Goal: Information Seeking & Learning: Learn about a topic

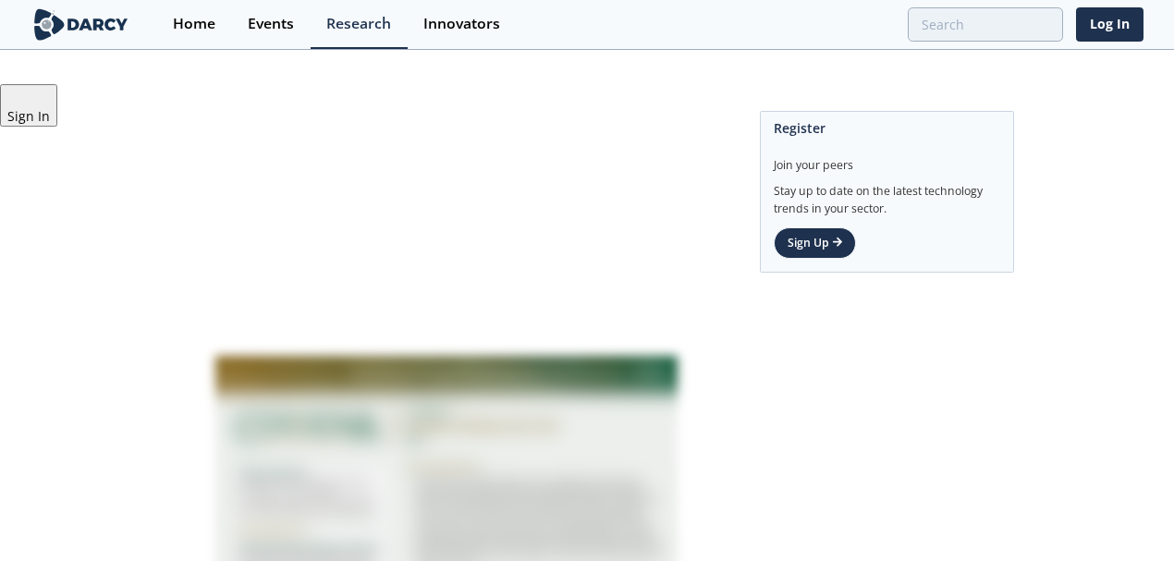
click at [98, 28] on img at bounding box center [80, 24] width 101 height 32
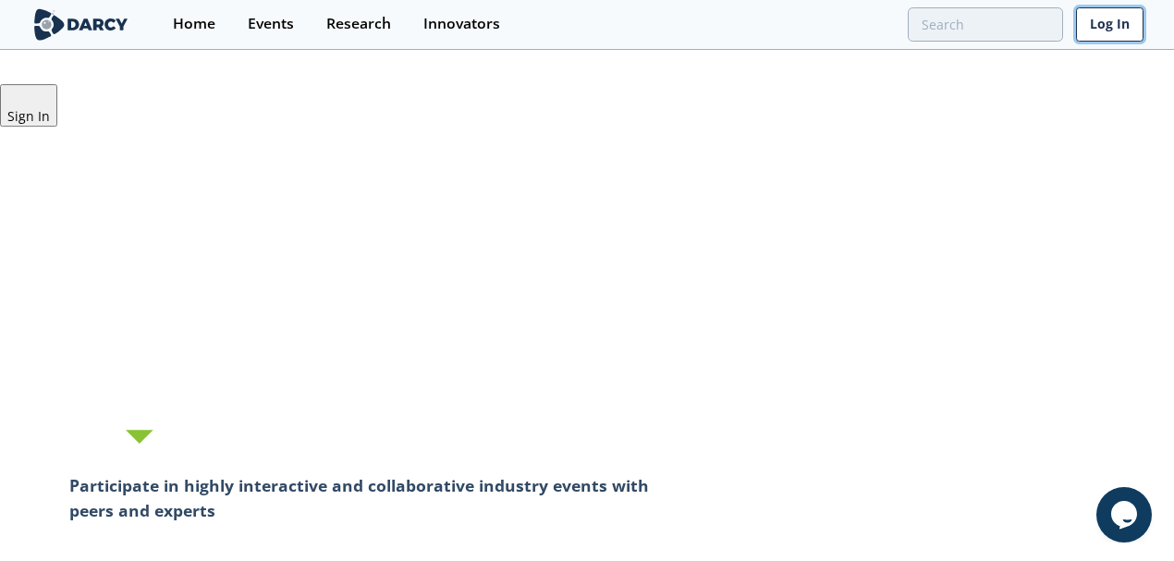
click at [1121, 34] on link "Log In" at bounding box center [1109, 24] width 67 height 34
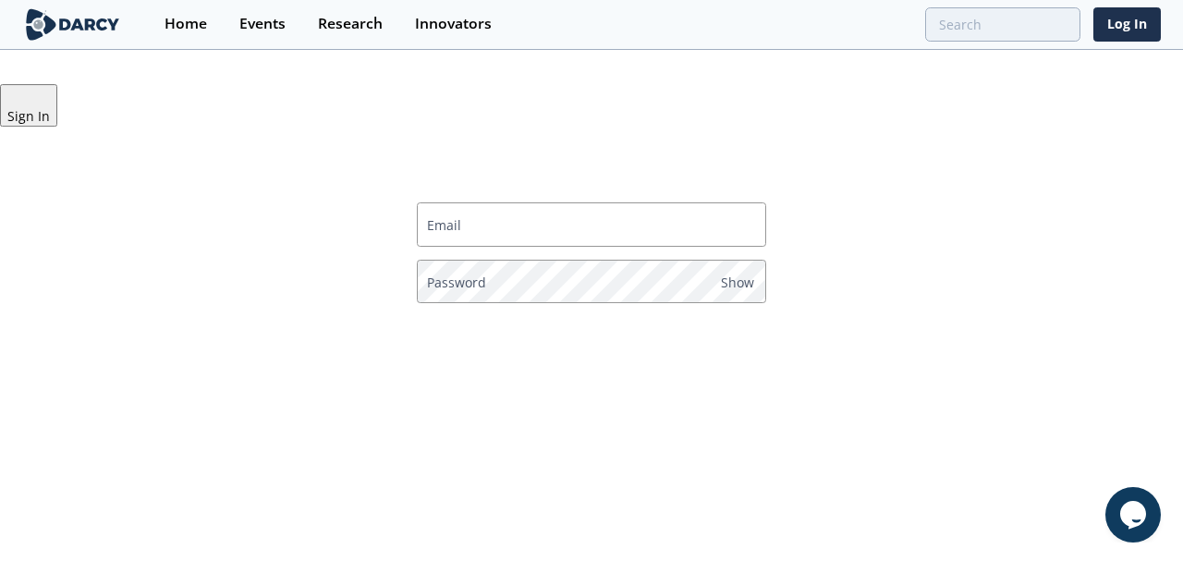
type input "awalter-dorczak@longbowcapital.com"
click at [551, 321] on p "Log In" at bounding box center [591, 330] width 323 height 19
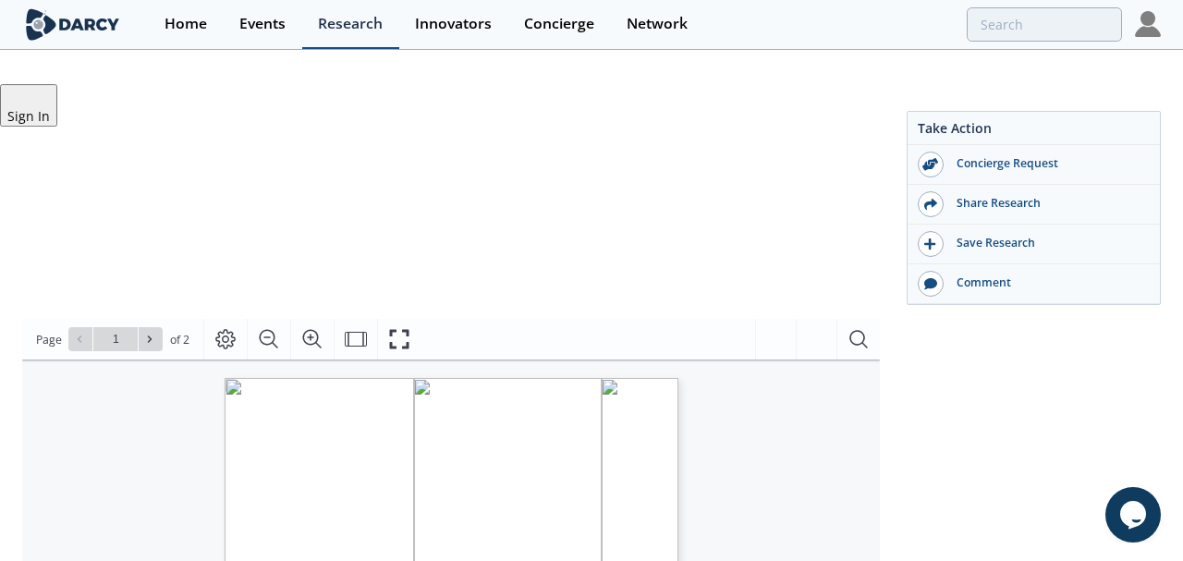
click at [355, 22] on div "Research" at bounding box center [350, 24] width 65 height 15
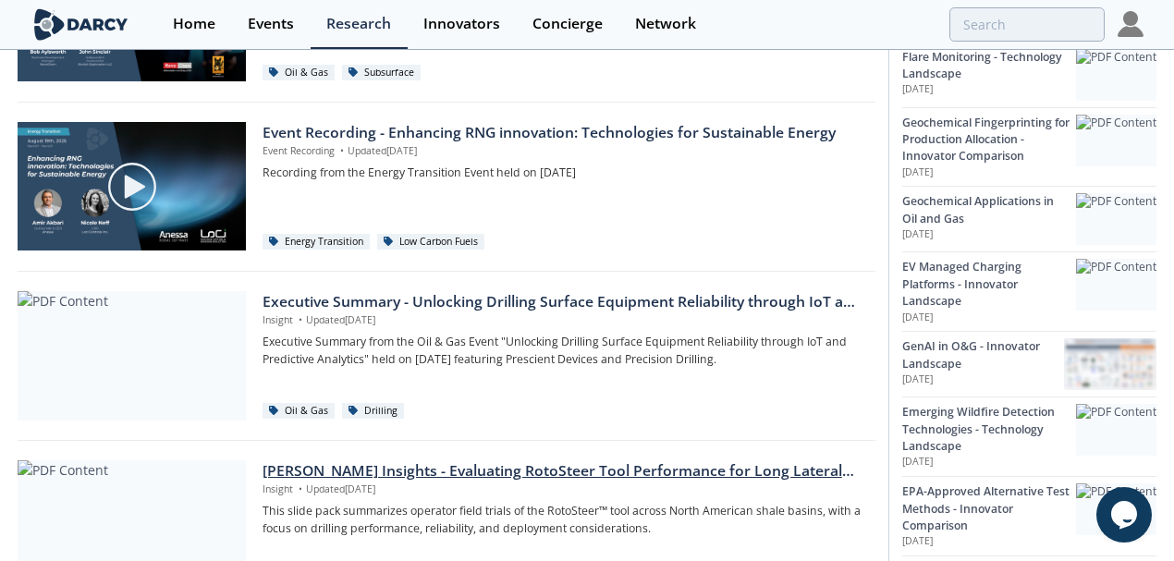
scroll to position [1047, 0]
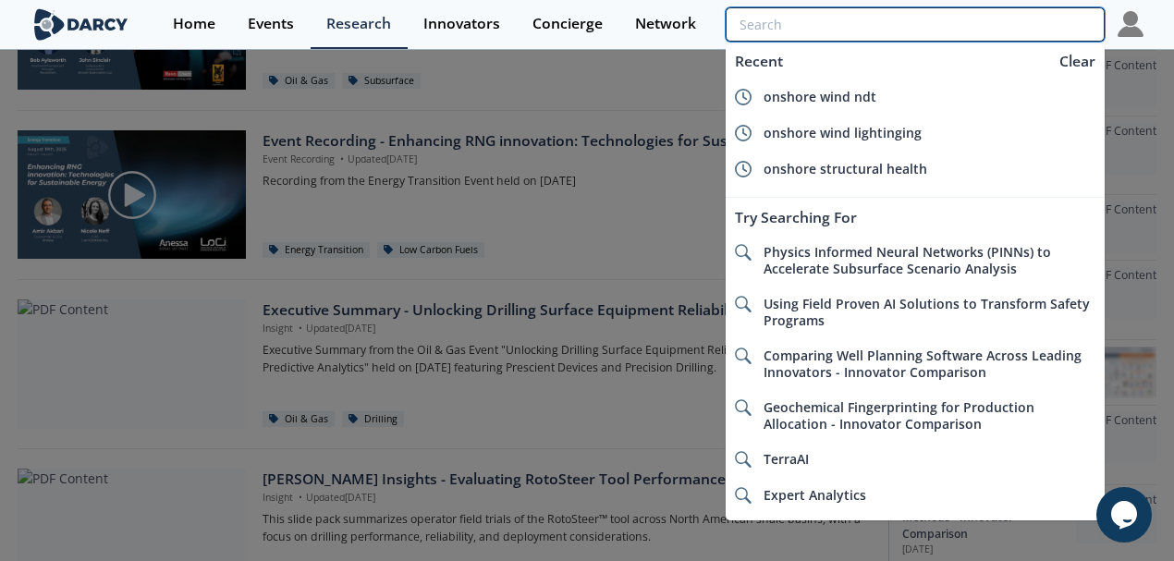
click at [976, 30] on input "search" at bounding box center [914, 24] width 379 height 34
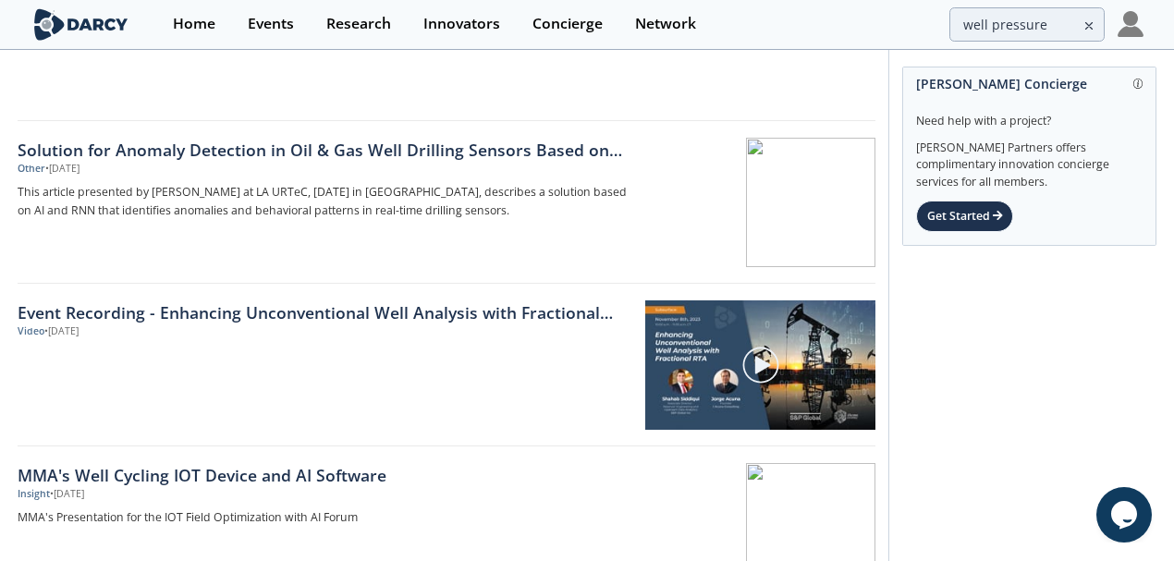
scroll to position [555, 0]
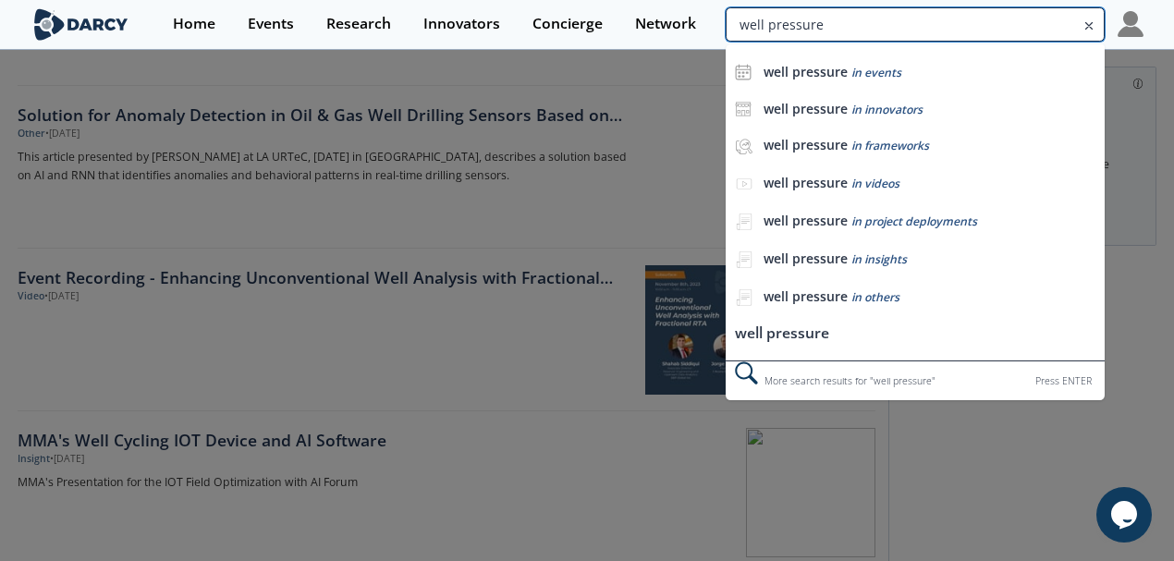
click at [1000, 13] on input "well pressure" at bounding box center [914, 24] width 379 height 34
type input "gas pressure"
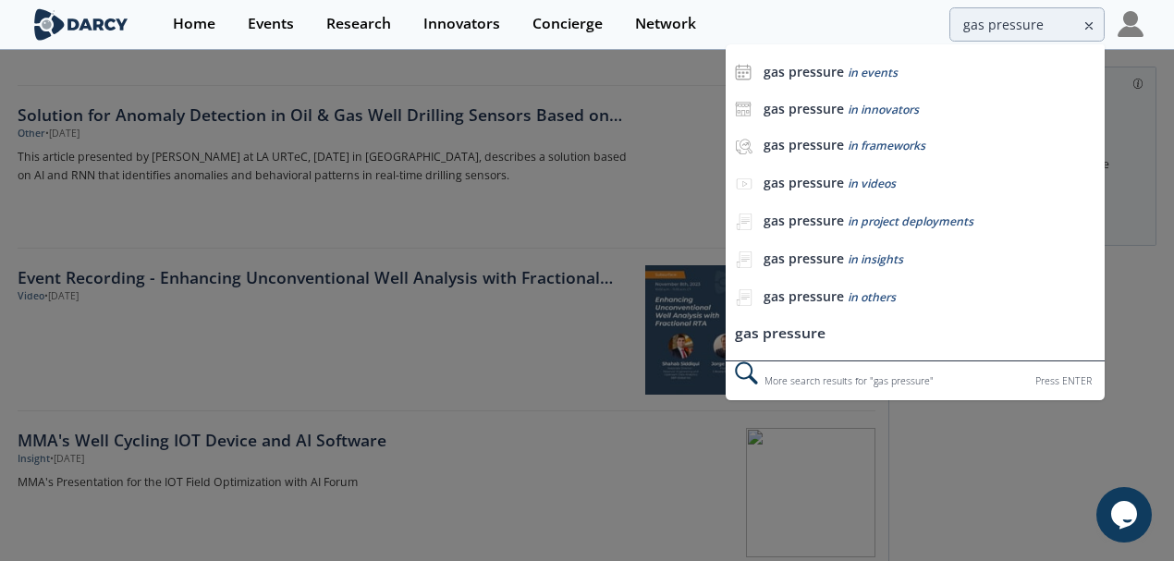
scroll to position [0, 0]
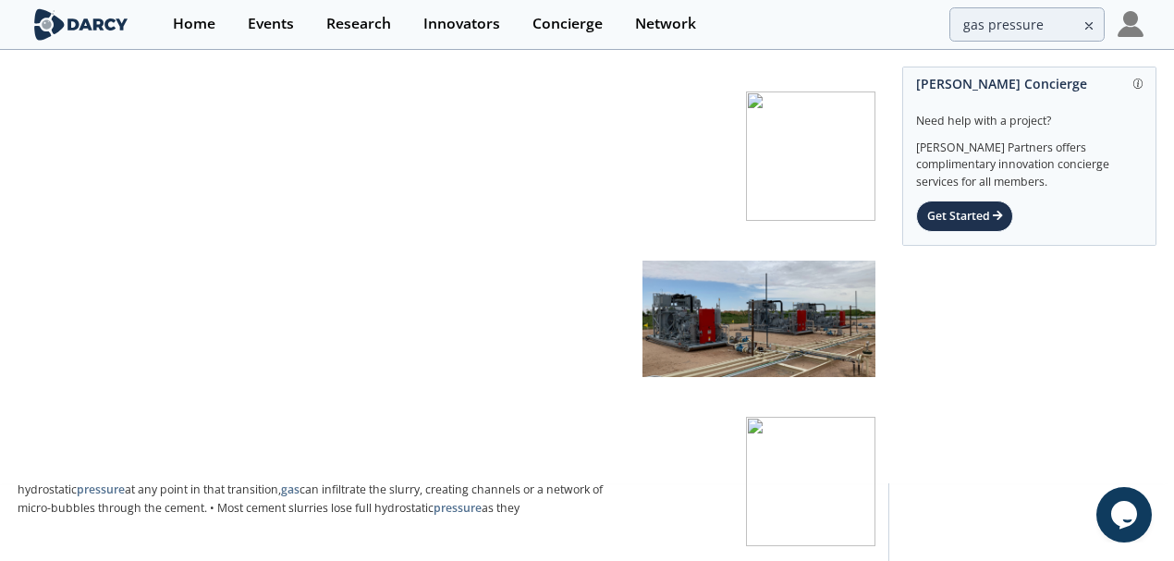
scroll to position [185, 0]
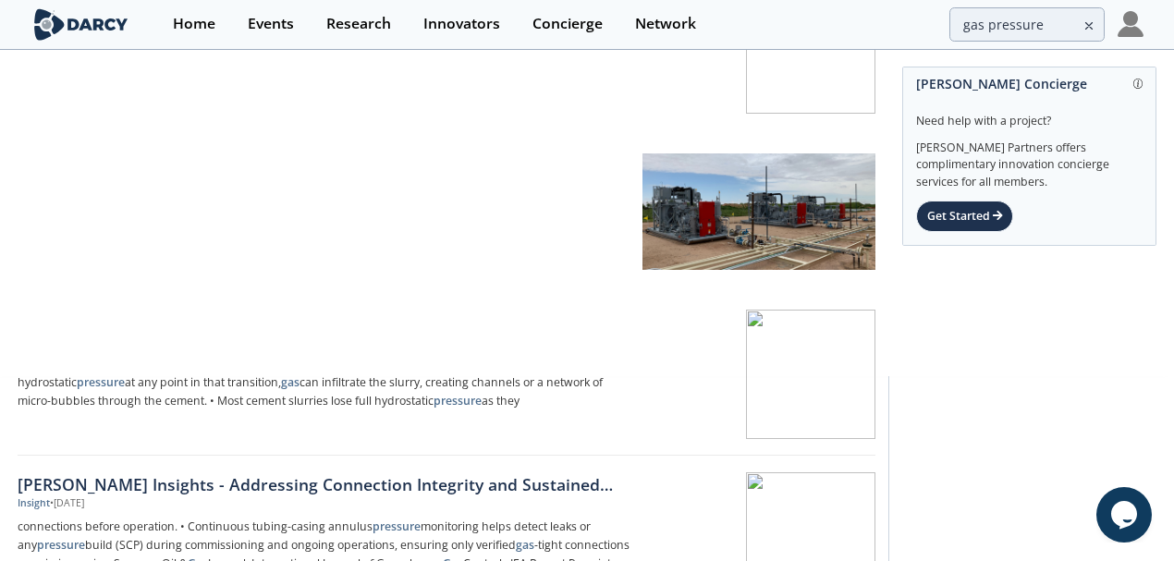
click at [270, 334] on div "Insight • Jul 25, 2025" at bounding box center [324, 341] width 612 height 15
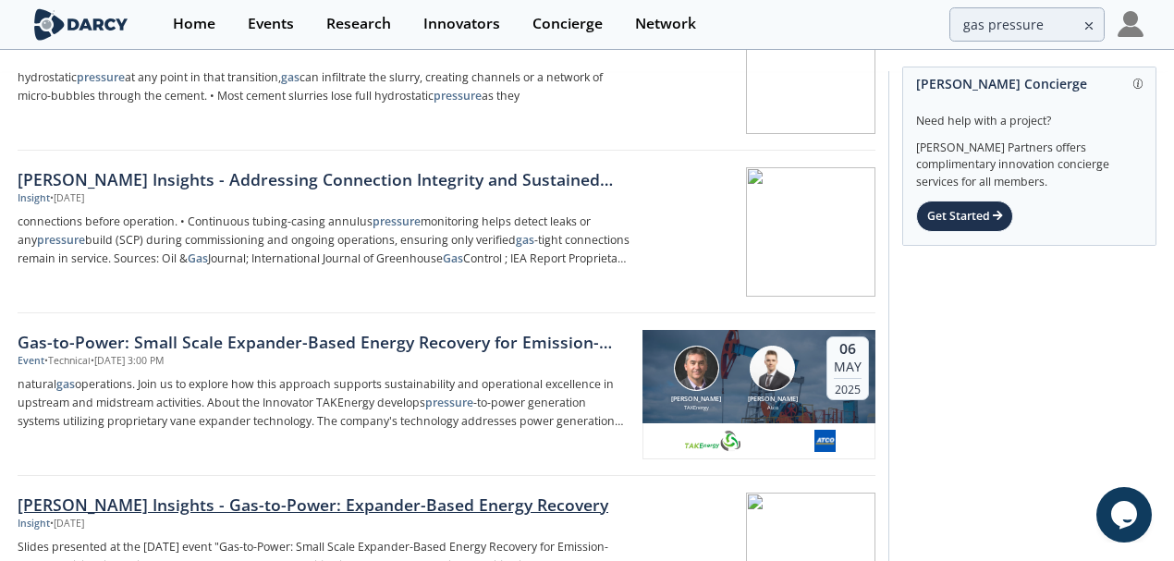
scroll to position [493, 0]
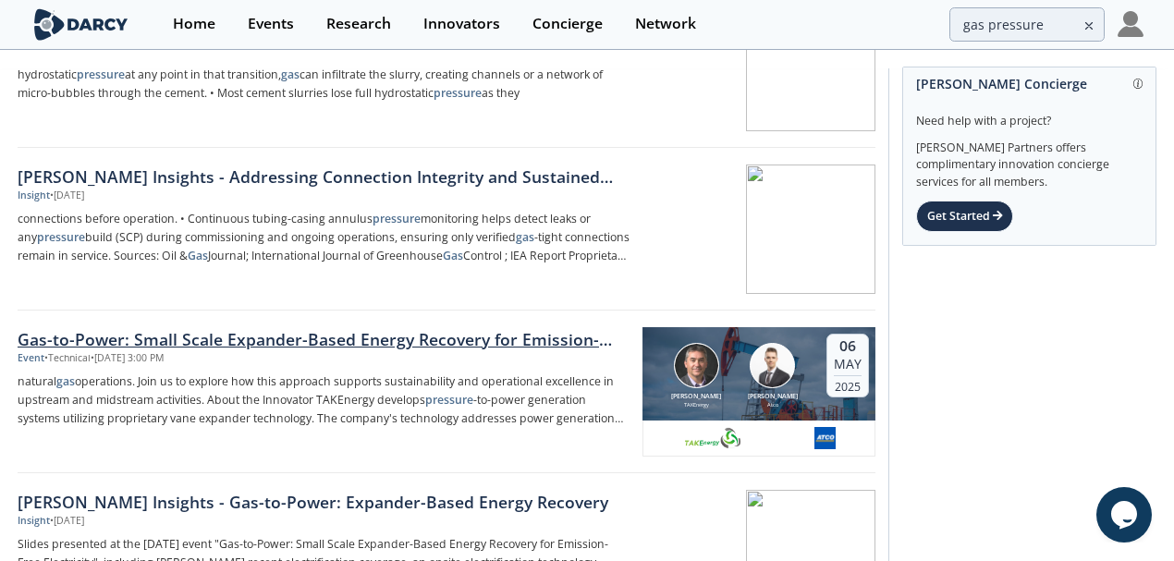
click at [237, 327] on div "Gas-to-Power: Small Scale Expander-Based Energy Recovery for Emission-Free Elec…" at bounding box center [324, 339] width 612 height 24
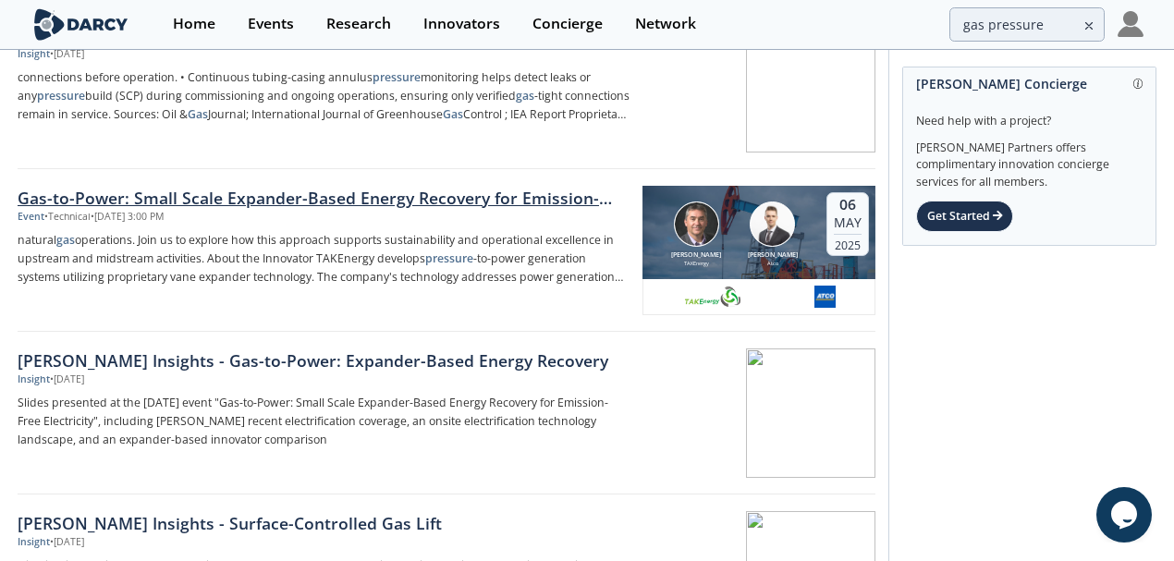
scroll to position [677, 0]
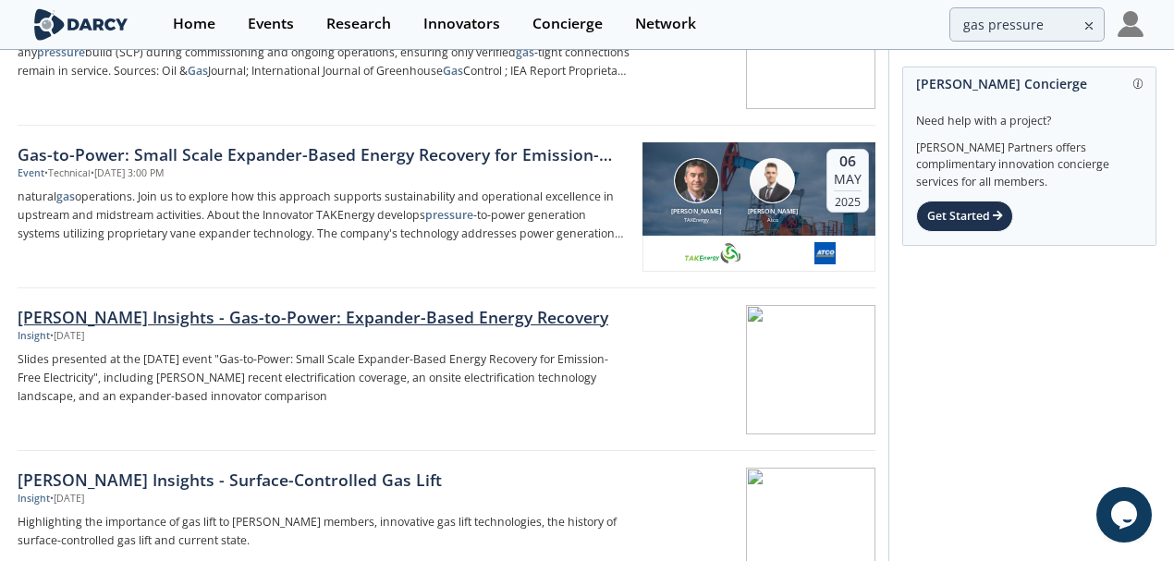
click at [218, 368] on div "Darcy Insights - Gas-to-Power: Expander-Based Energy Recovery Insight • May 6, …" at bounding box center [330, 369] width 625 height 129
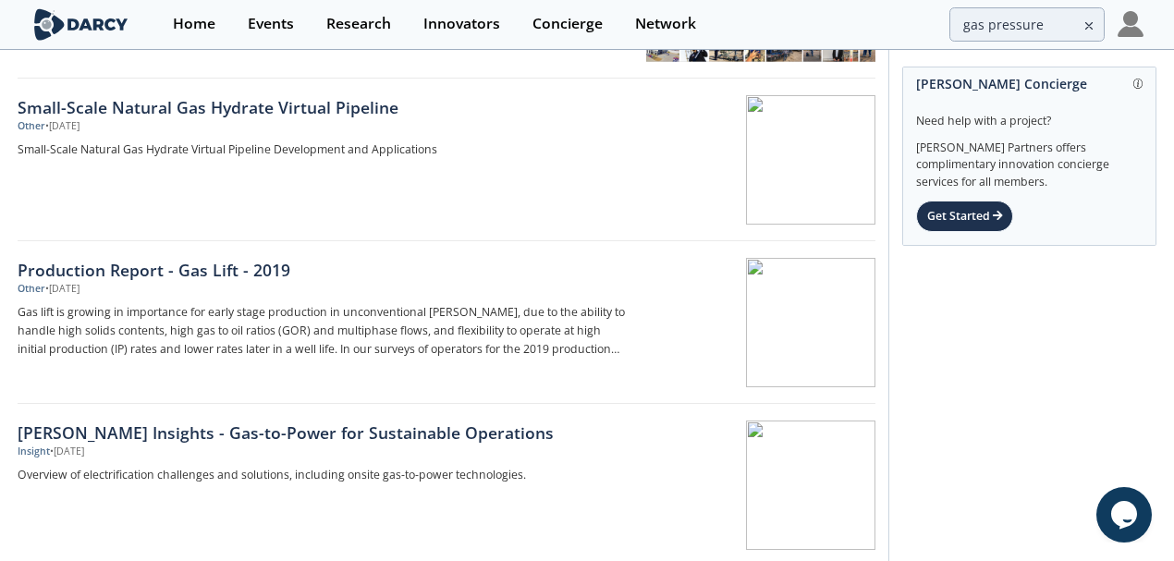
scroll to position [2773, 0]
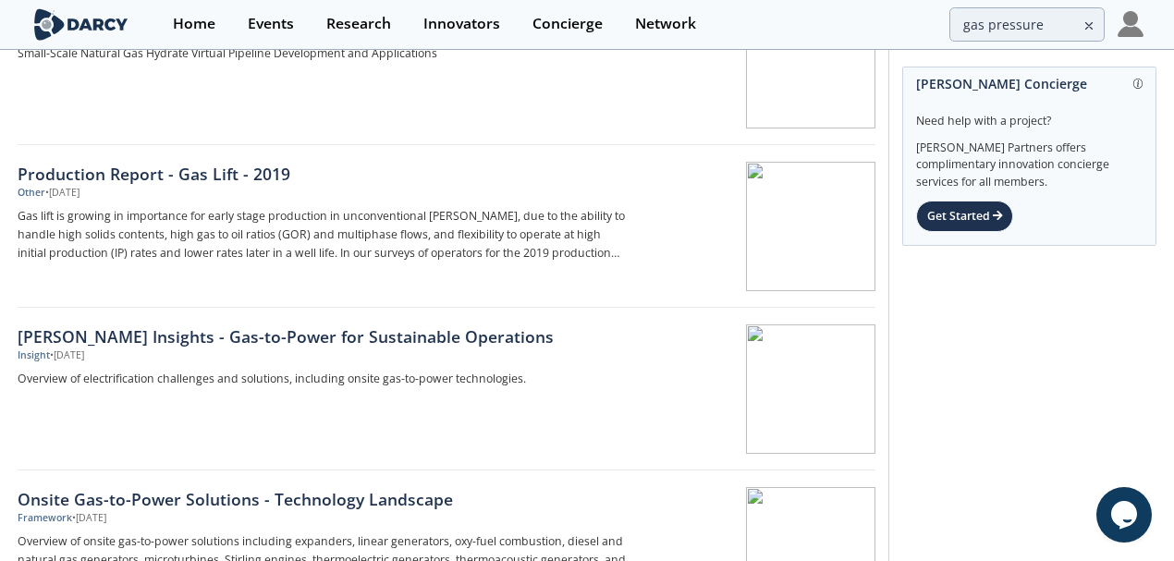
click at [211, 370] on div "Darcy Insights - Gas-to-Power for Sustainable Operations Insight • Feb 25, 2025…" at bounding box center [330, 388] width 625 height 129
click at [359, 487] on div "Onsite Gas-to-Power Solutions - Technology Landscape" at bounding box center [324, 499] width 612 height 24
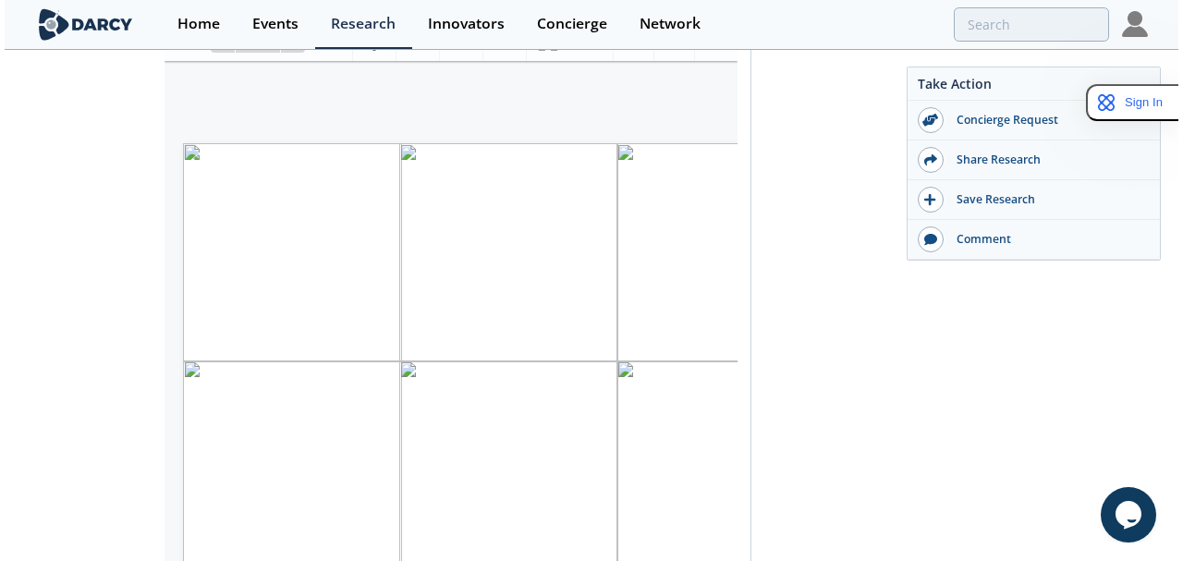
scroll to position [370, 0]
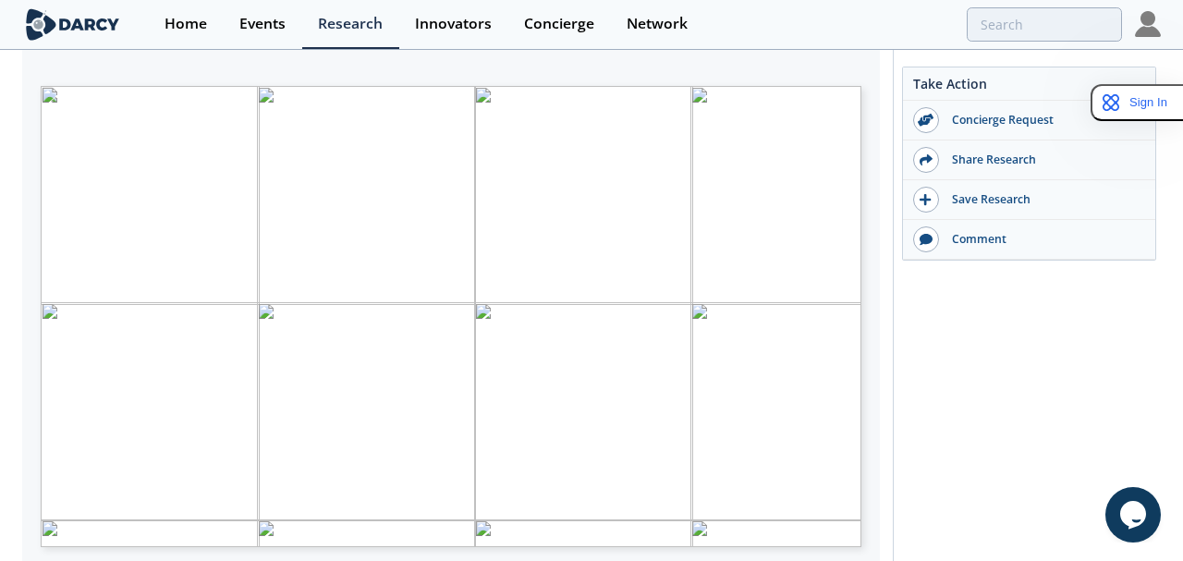
type input "2"
type input "3"
type input "4"
type input "5"
type input "7"
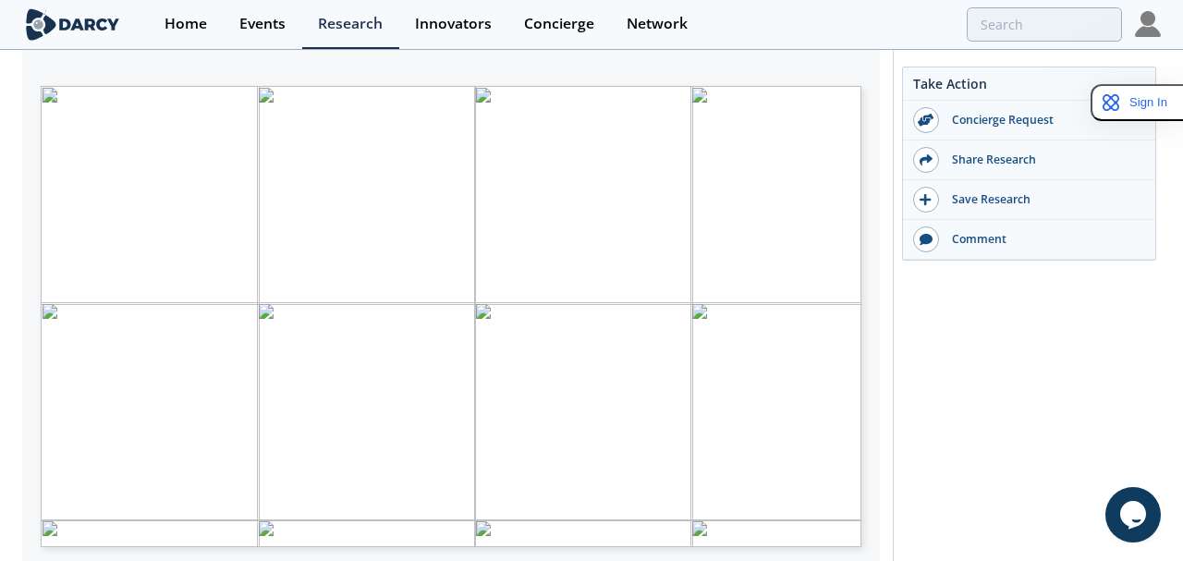
type input "11"
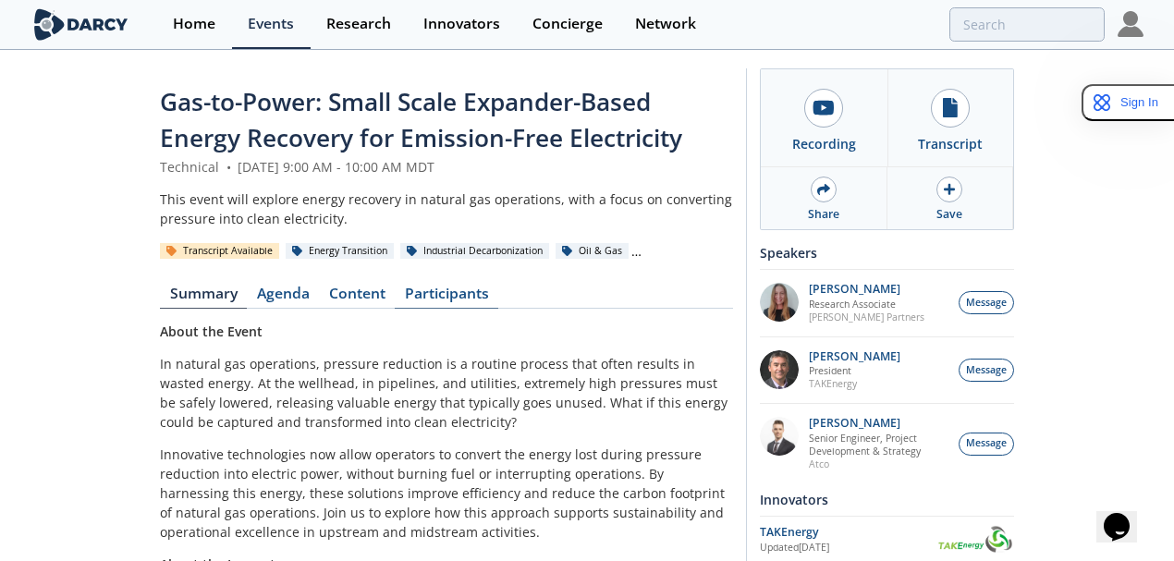
click at [395, 286] on link "Participants" at bounding box center [447, 297] width 104 height 22
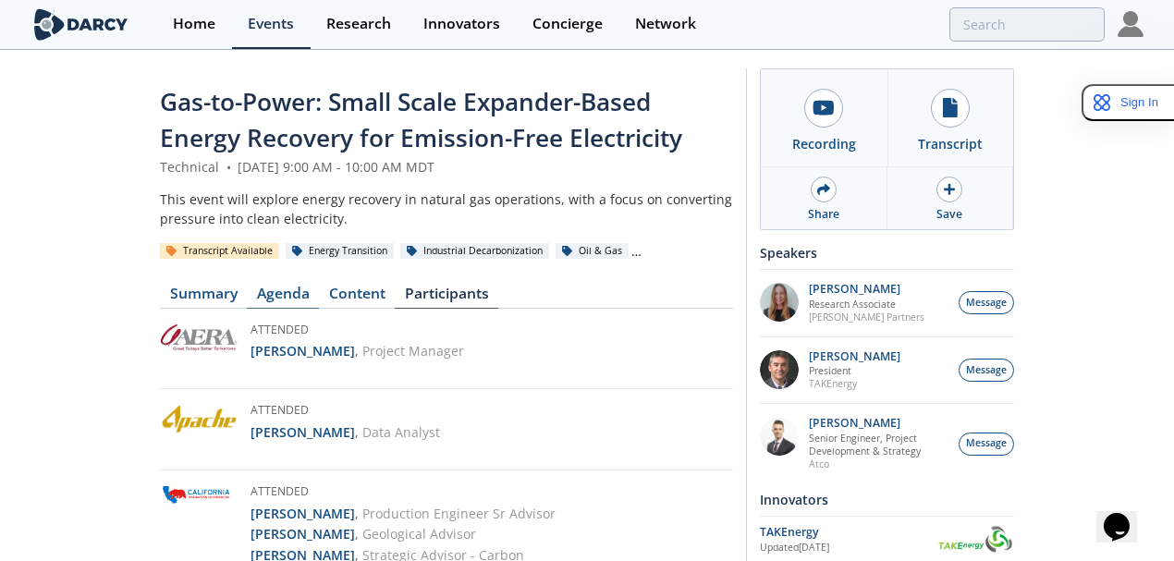
click at [247, 286] on link "Agenda" at bounding box center [283, 297] width 72 height 22
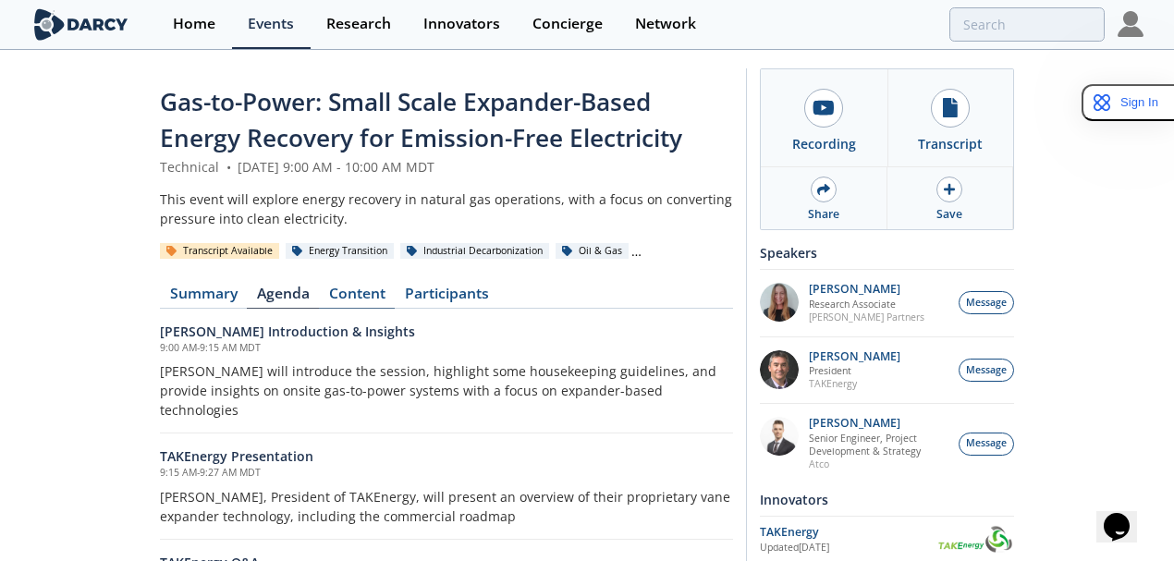
click at [319, 286] on link "Content" at bounding box center [357, 297] width 76 height 22
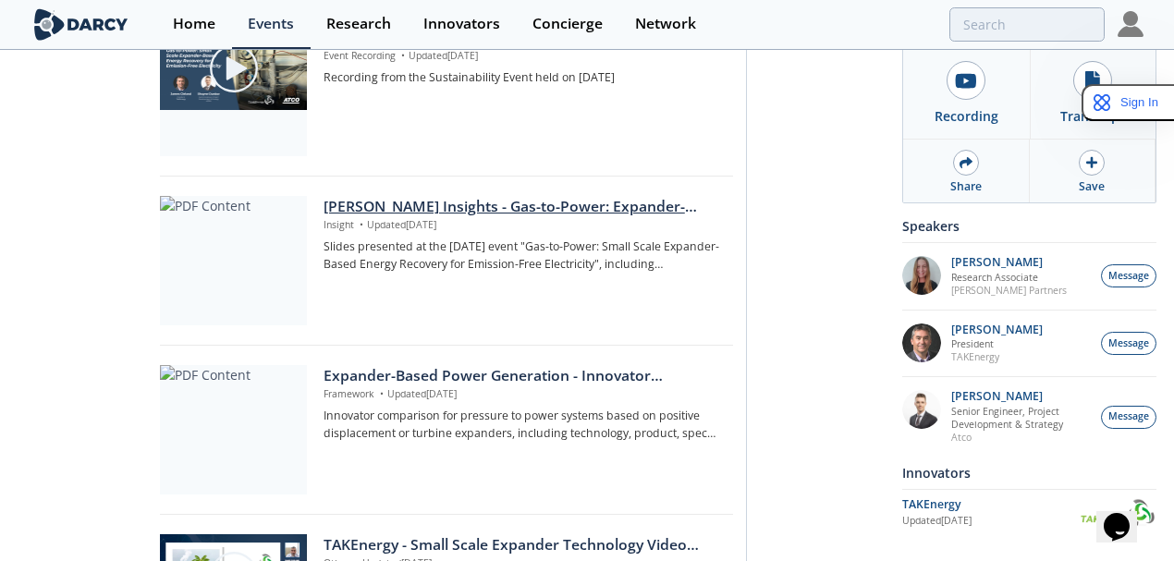
scroll to position [493, 0]
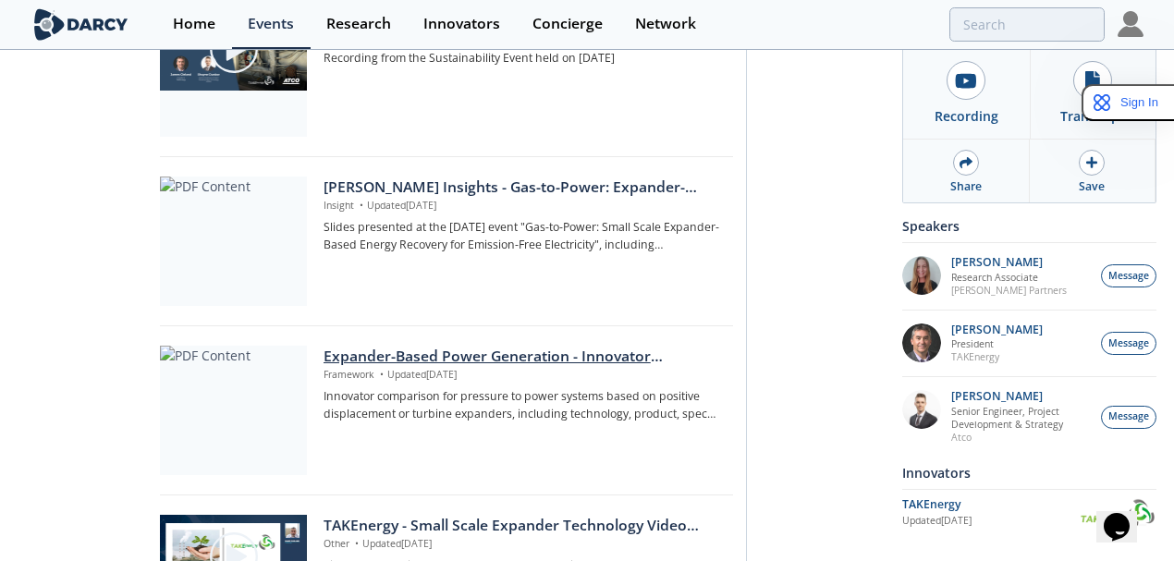
click at [377, 368] on span "•" at bounding box center [382, 374] width 10 height 13
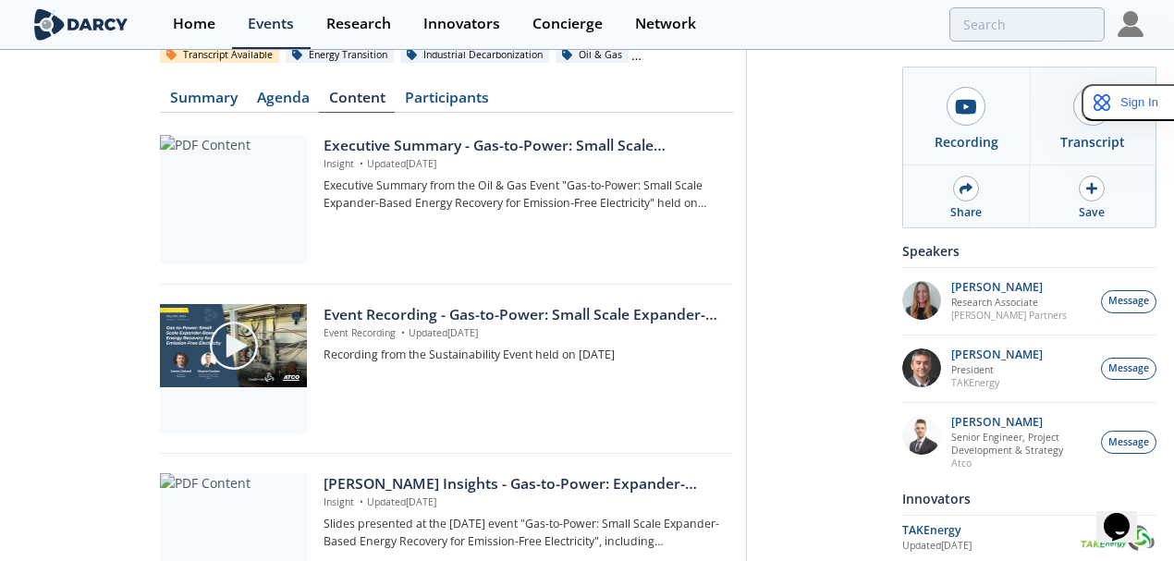
scroll to position [185, 0]
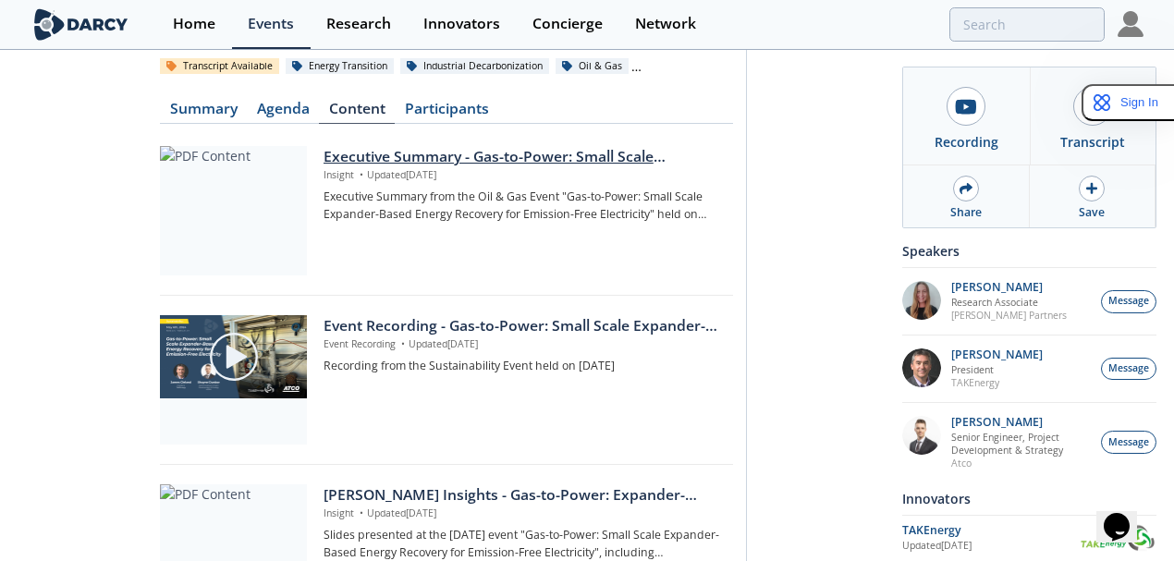
click at [355, 166] on div "Executive Summary - Gas-to-Power: Small Scale Expander-Based Energy Recovery fo…" at bounding box center [521, 210] width 396 height 129
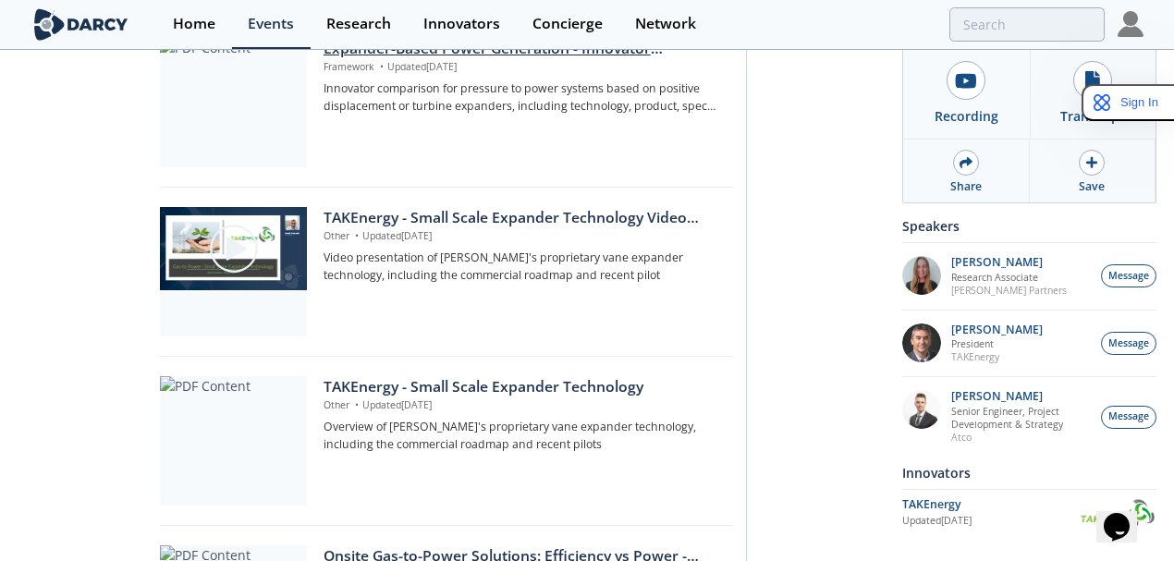
scroll to position [800, 0]
click at [457, 207] on div "TAKEnergy - Small Scale Expander Technology Video Presentation" at bounding box center [521, 218] width 396 height 22
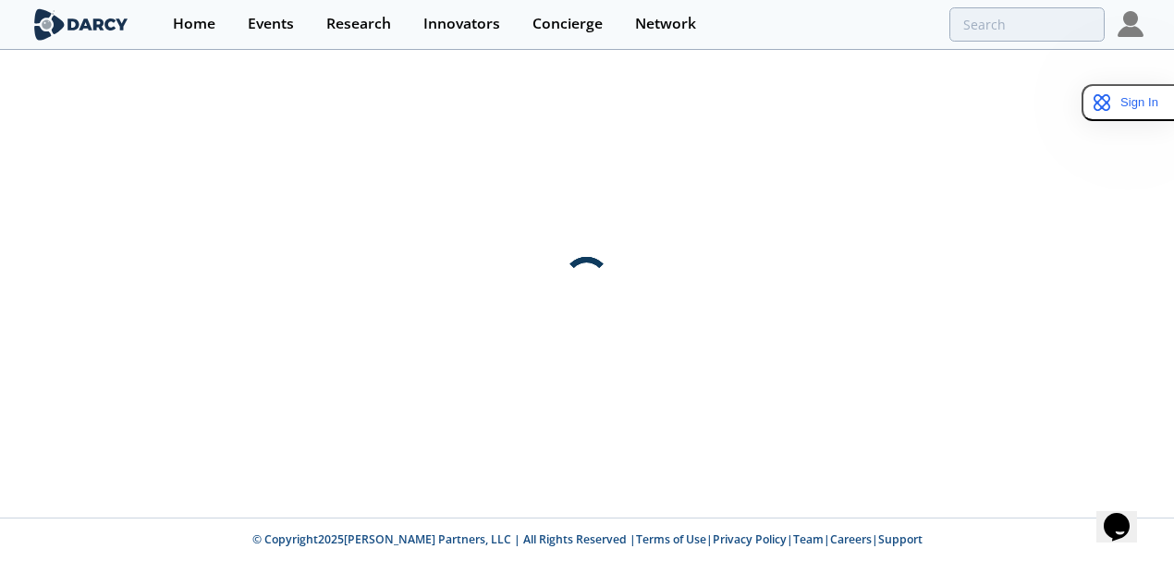
scroll to position [0, 0]
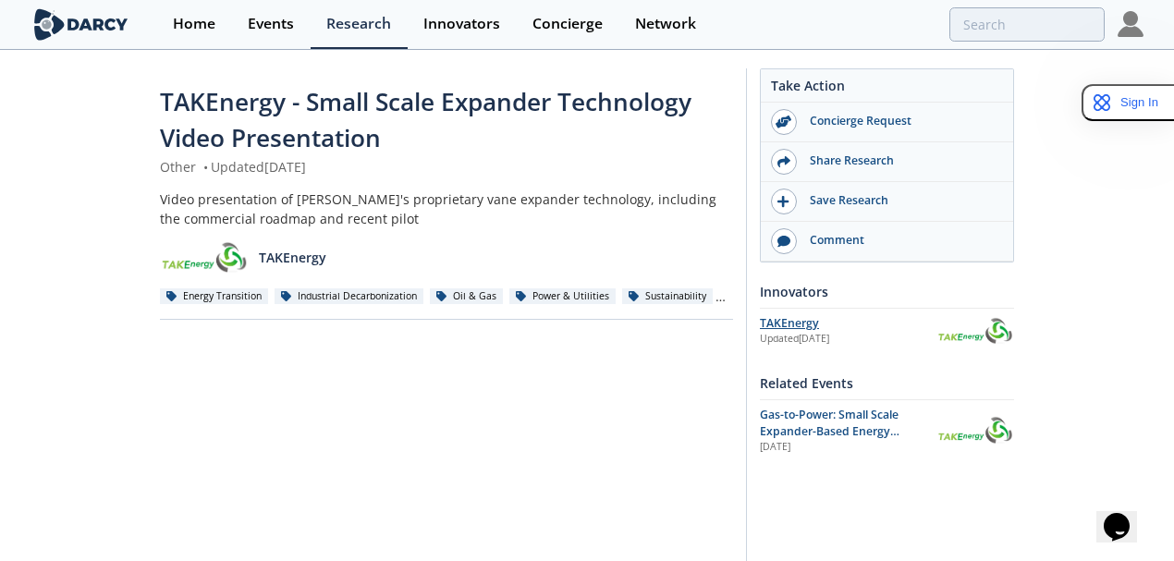
click at [913, 323] on div "TAKEnergy" at bounding box center [848, 323] width 177 height 17
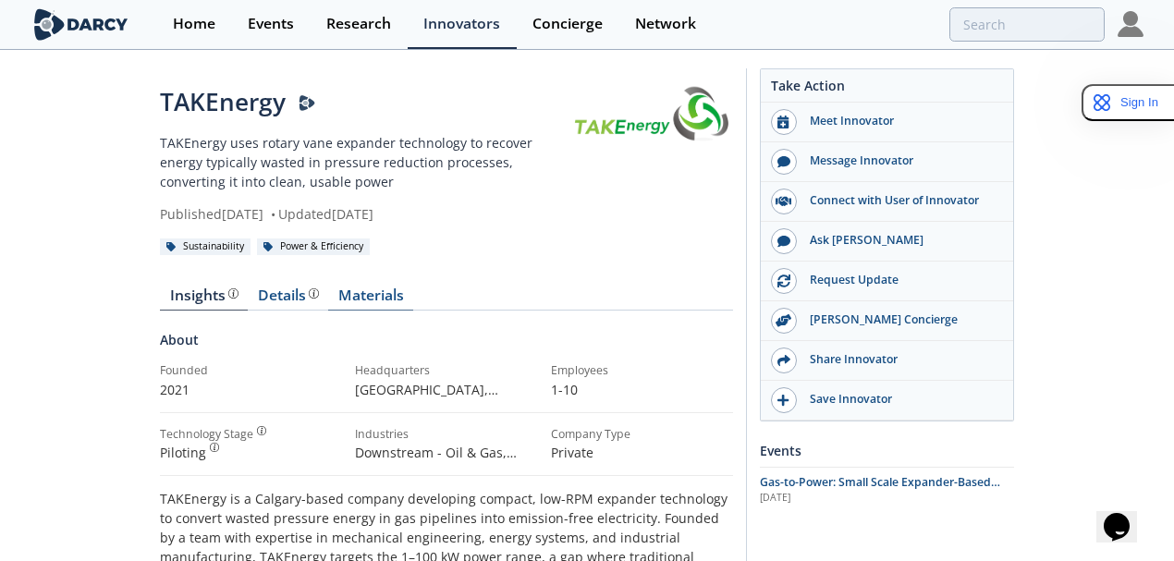
click at [328, 288] on link "Materials" at bounding box center [370, 299] width 85 height 22
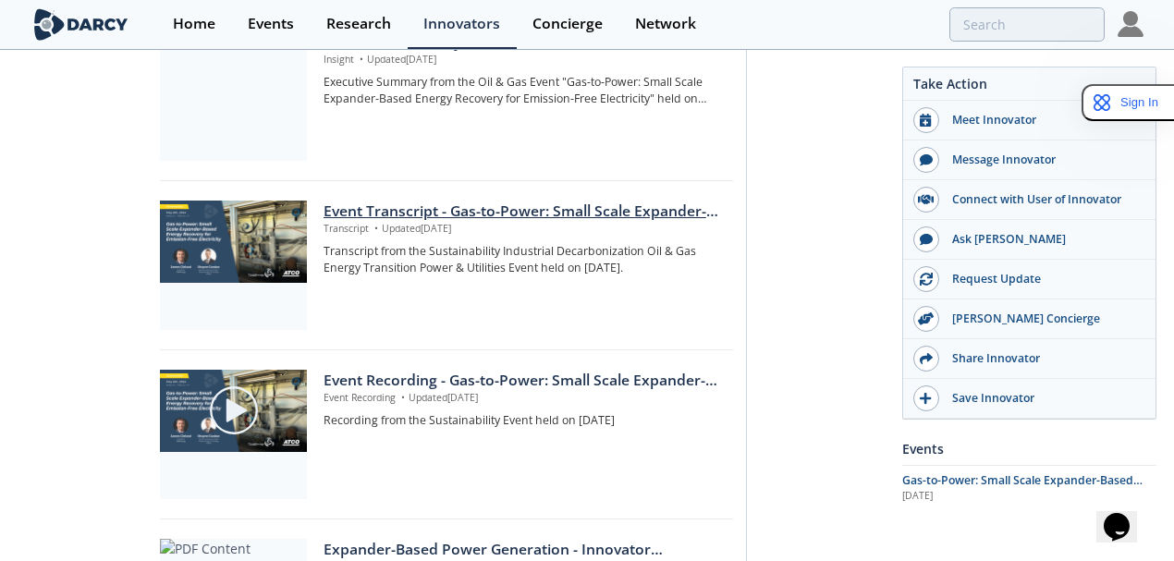
scroll to position [431, 0]
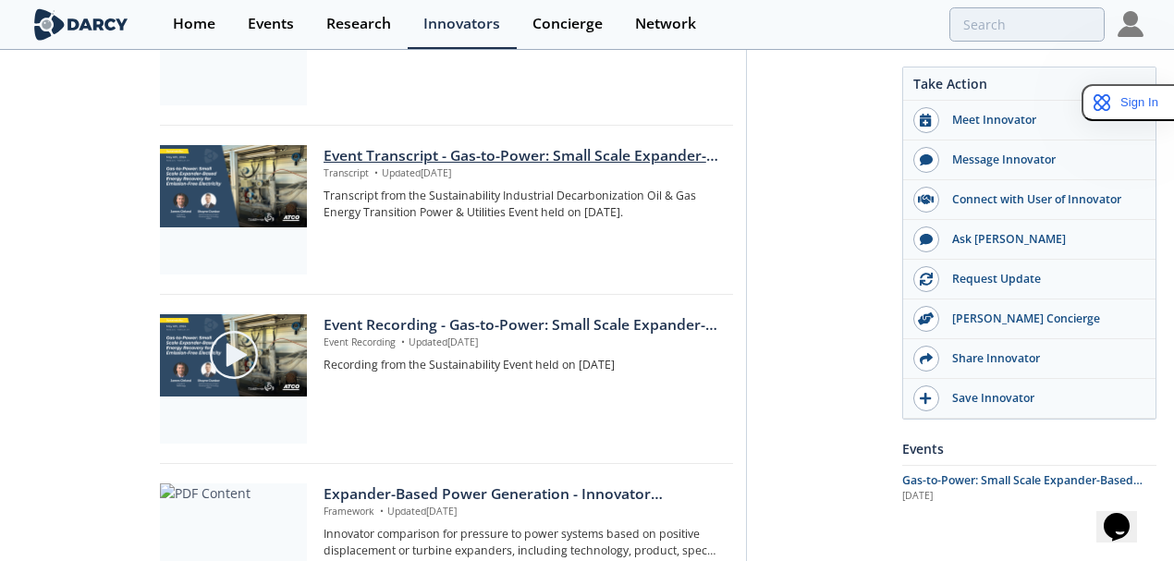
click at [419, 145] on div "Event Transcript - Gas-to-Power: Small Scale Expander-Based Energy Recovery for…" at bounding box center [521, 156] width 396 height 22
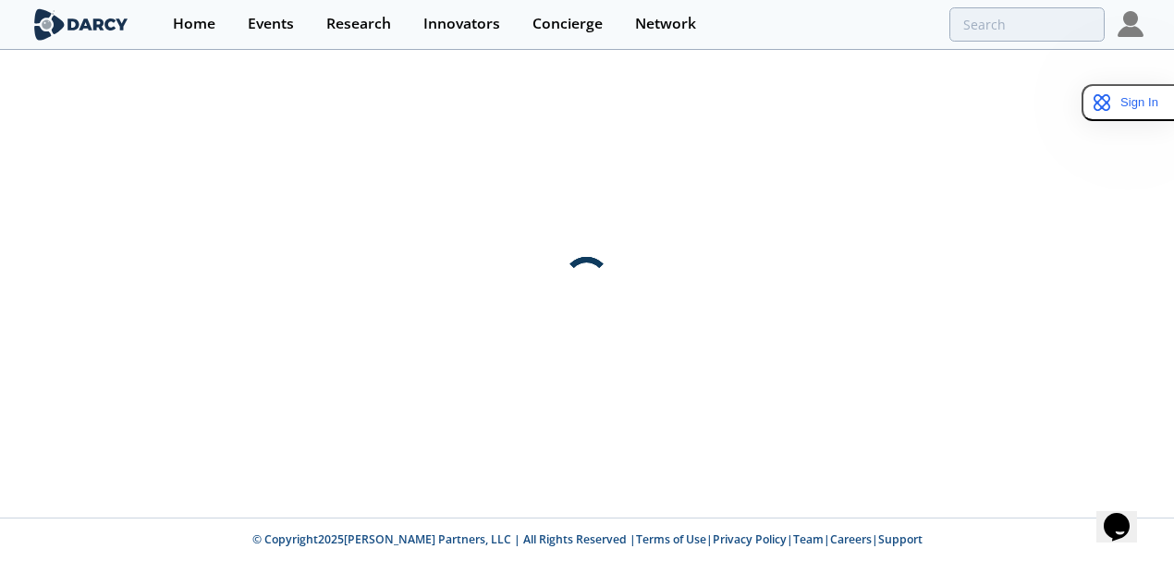
scroll to position [0, 0]
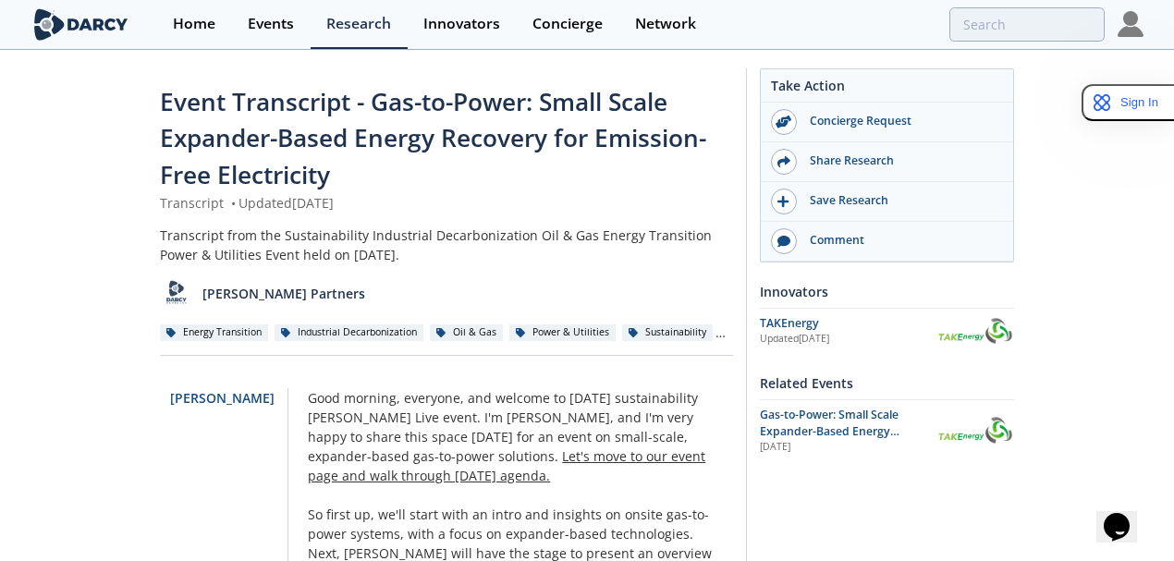
click at [633, 447] on span "Let's move to our event page and walk through today's agenda." at bounding box center [506, 465] width 397 height 37
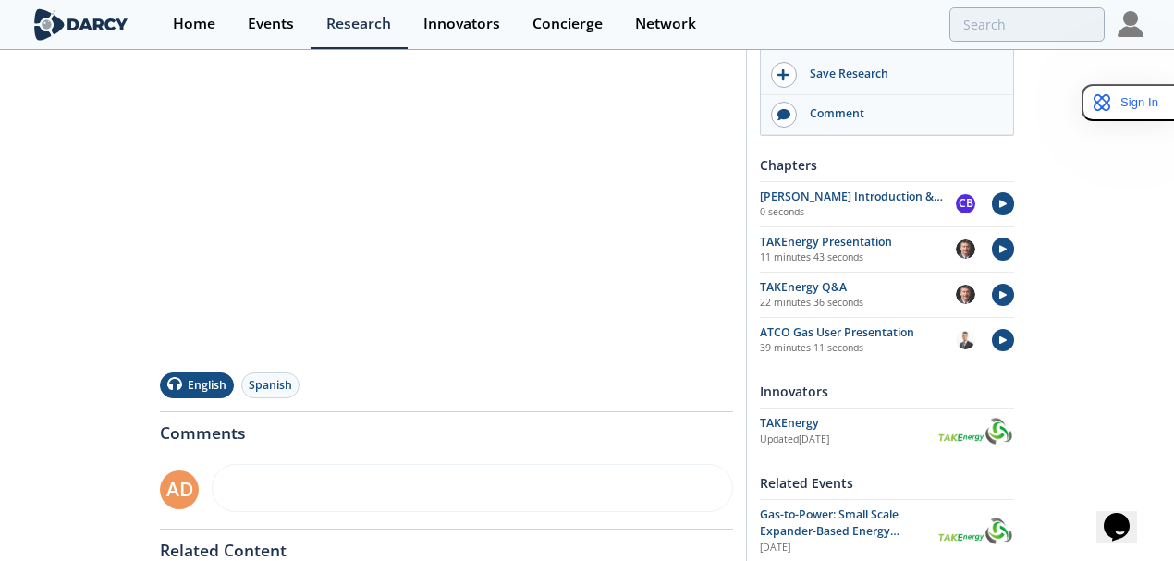
scroll to position [431, 0]
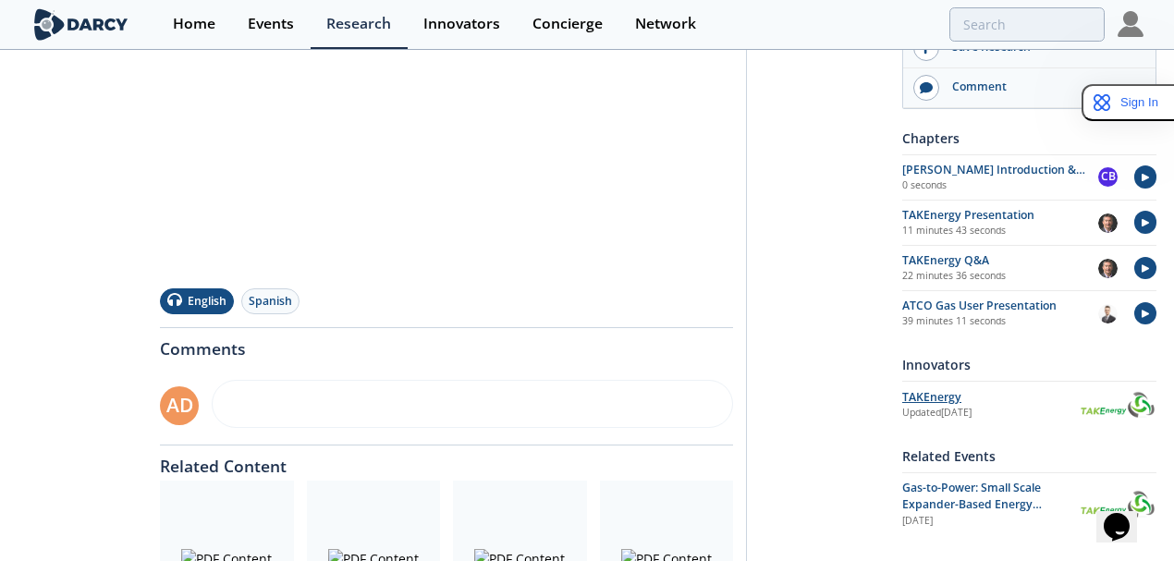
click at [935, 396] on div "TAKEnergy" at bounding box center [990, 397] width 177 height 17
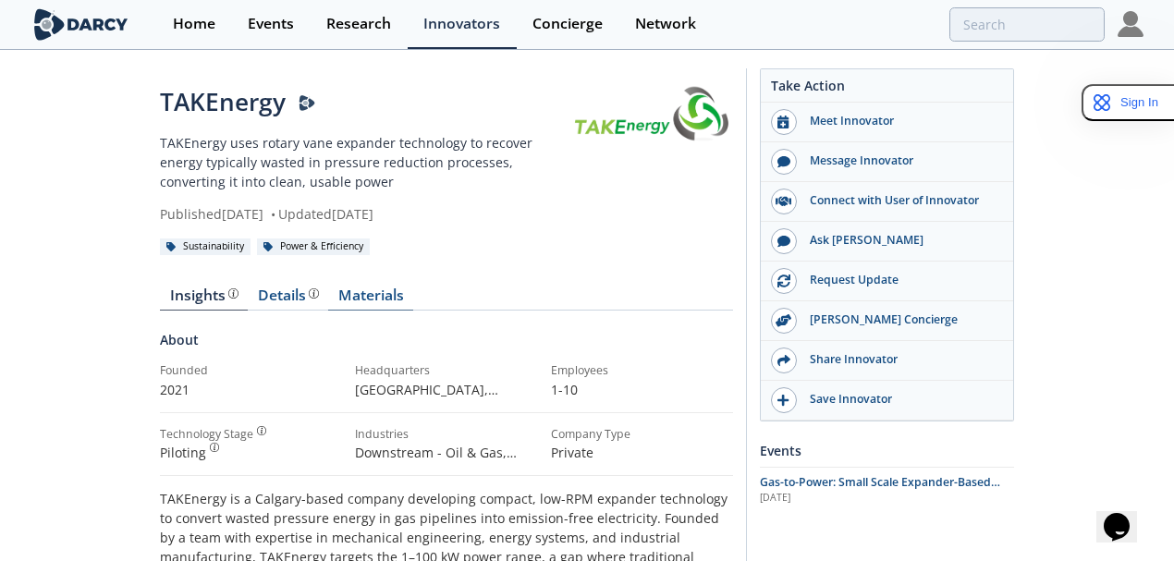
click at [328, 289] on link "Materials" at bounding box center [370, 299] width 85 height 22
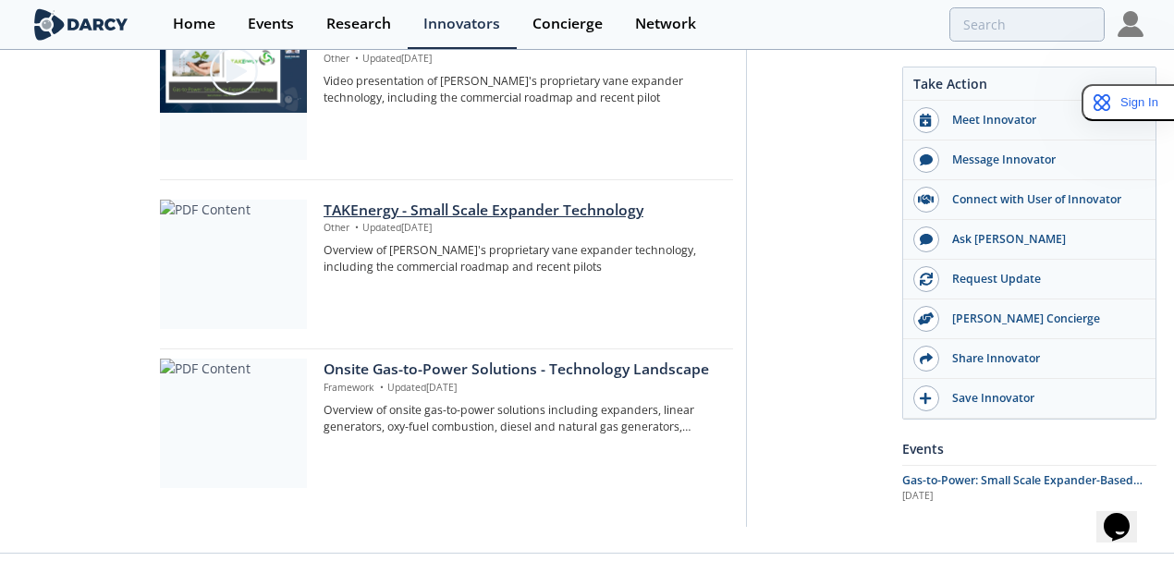
scroll to position [1234, 0]
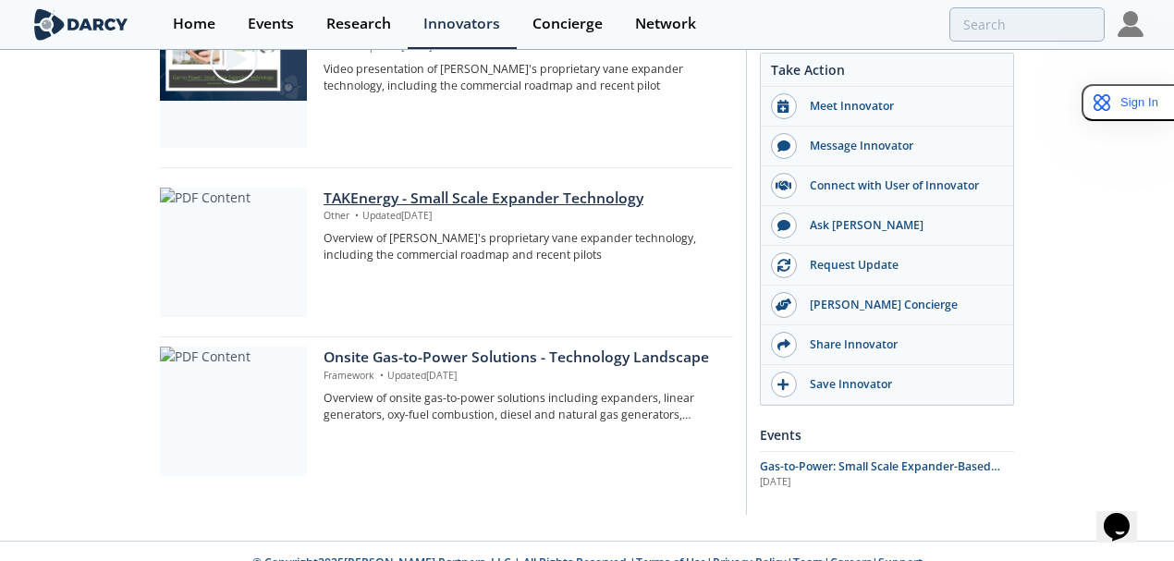
click at [504, 188] on div "TAKEnergy - Small Scale Expander Technology" at bounding box center [521, 199] width 396 height 22
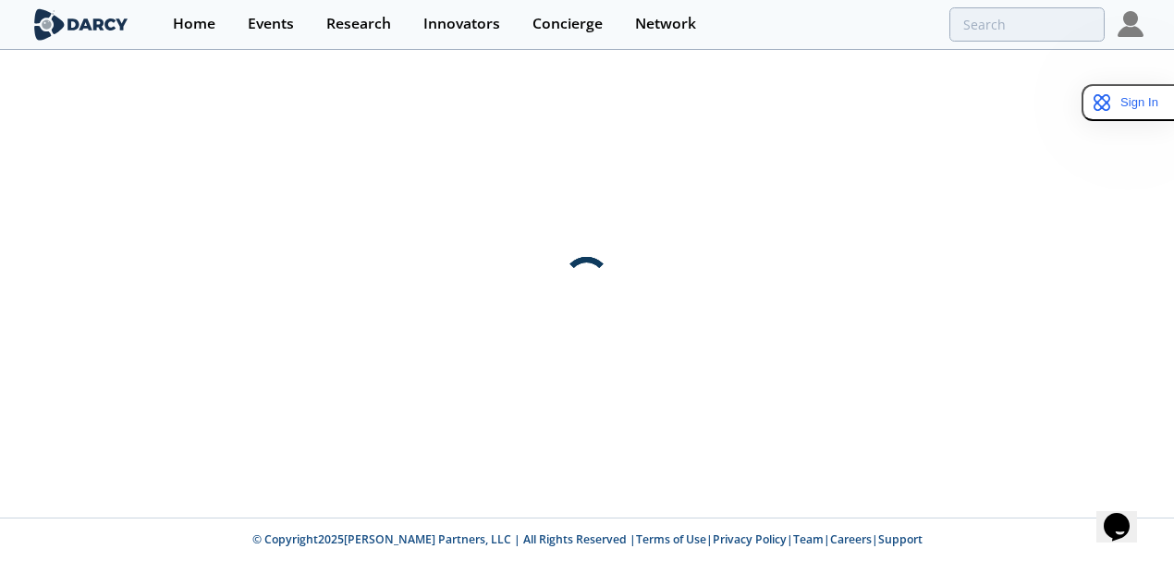
scroll to position [0, 0]
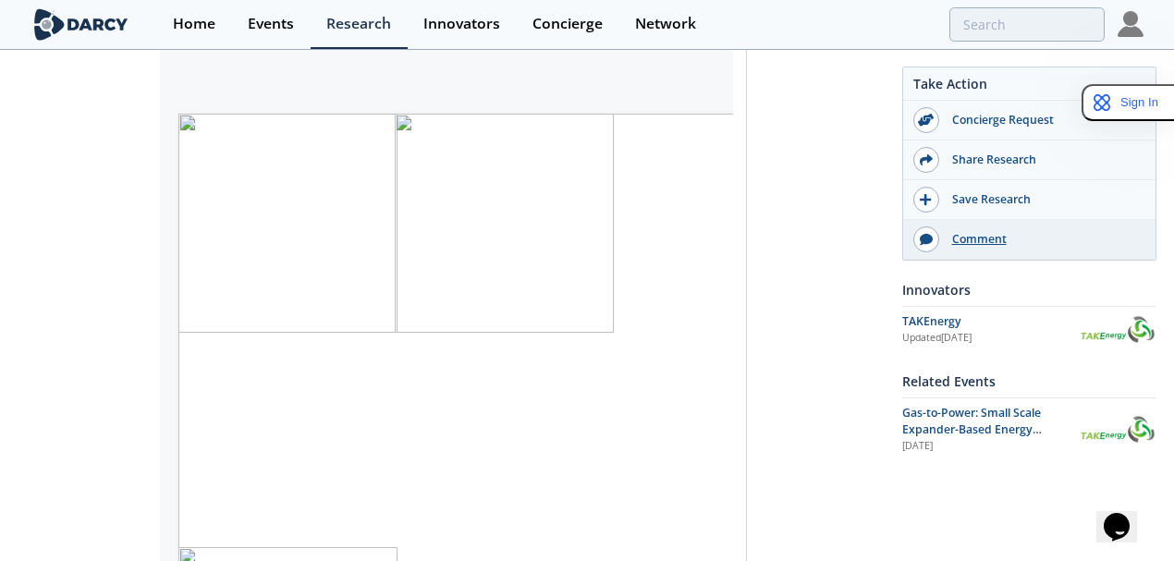
scroll to position [308, 0]
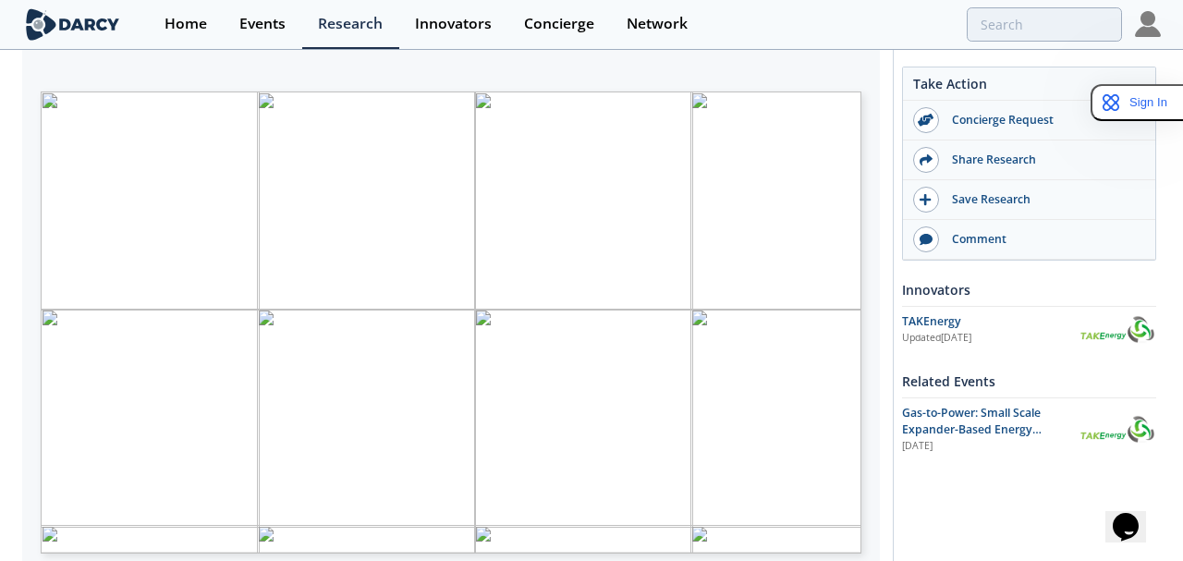
type input "3"
type input "4"
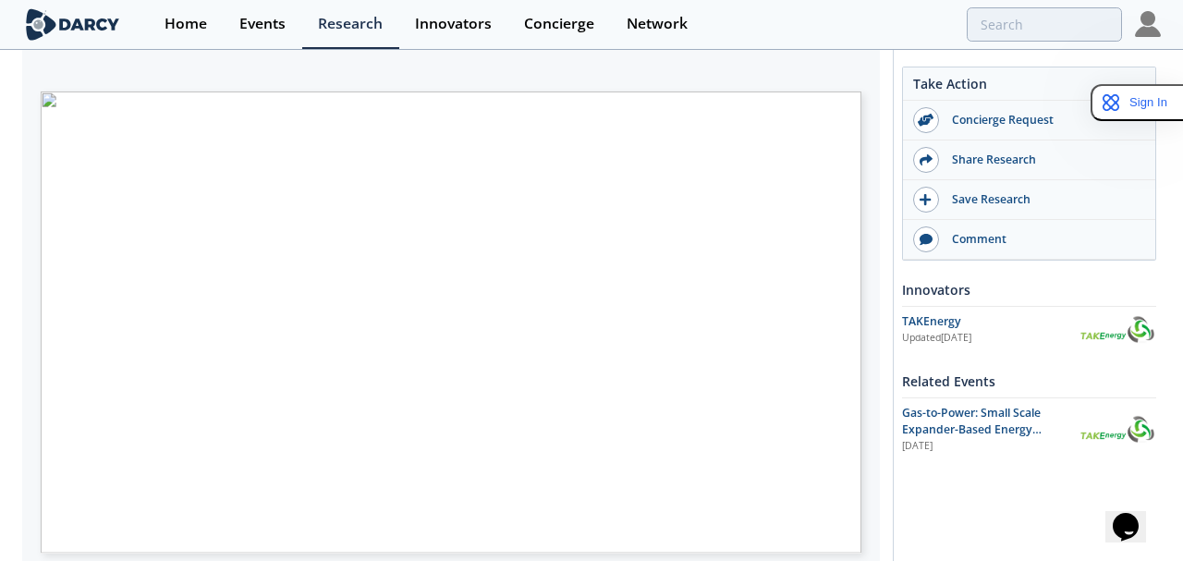
type input "5"
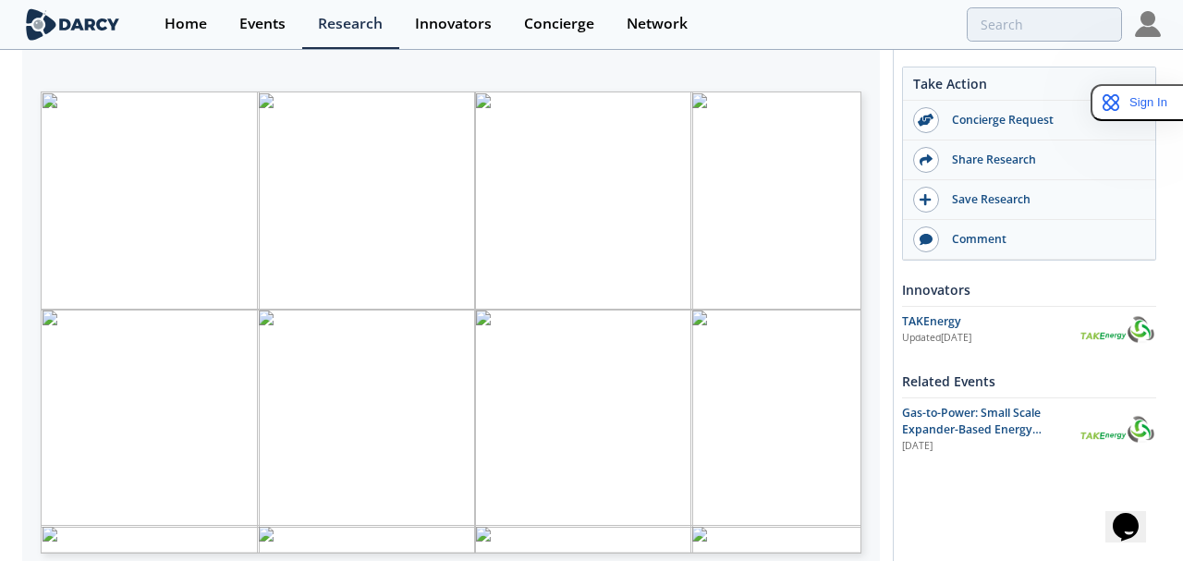
type input "6"
type input "7"
type input "8"
type input "9"
type input "14"
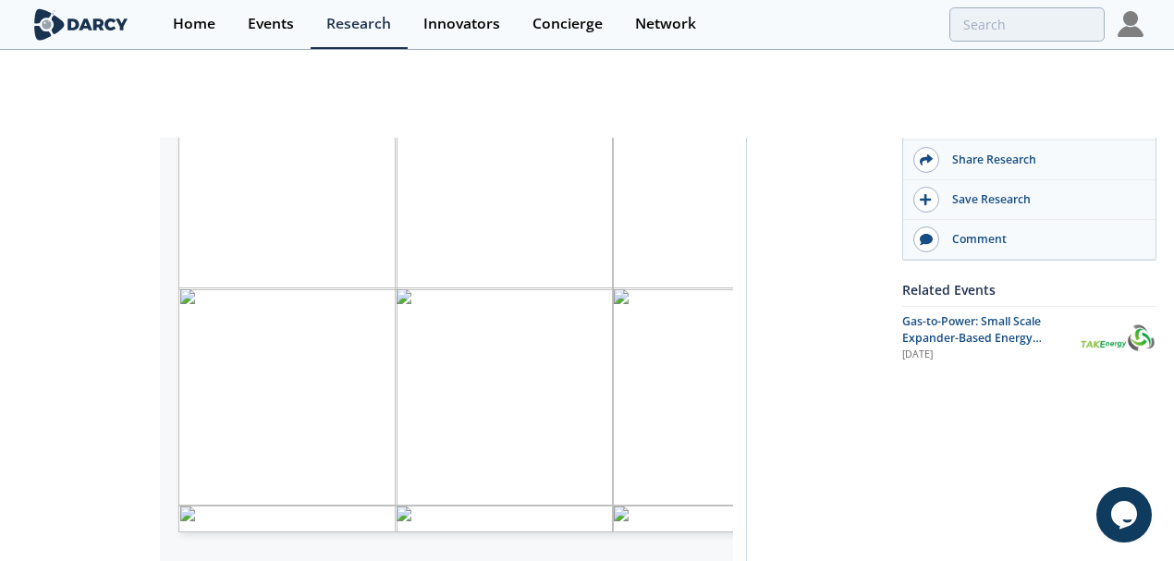
scroll to position [431, 0]
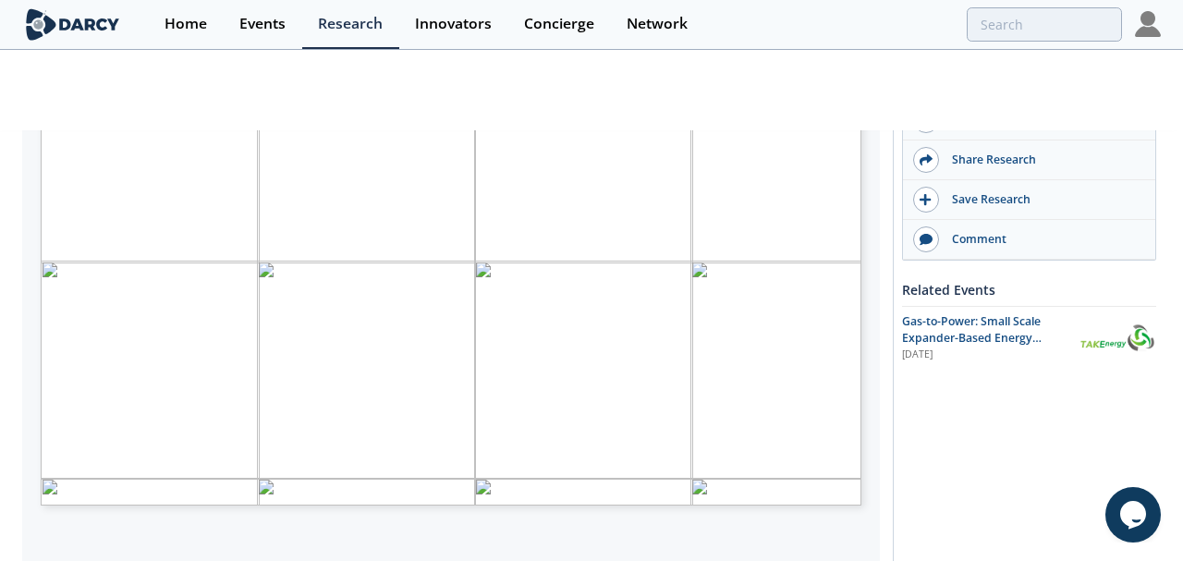
click at [738, 348] on span "Page 1" at bounding box center [601, 436] width 1094 height 518
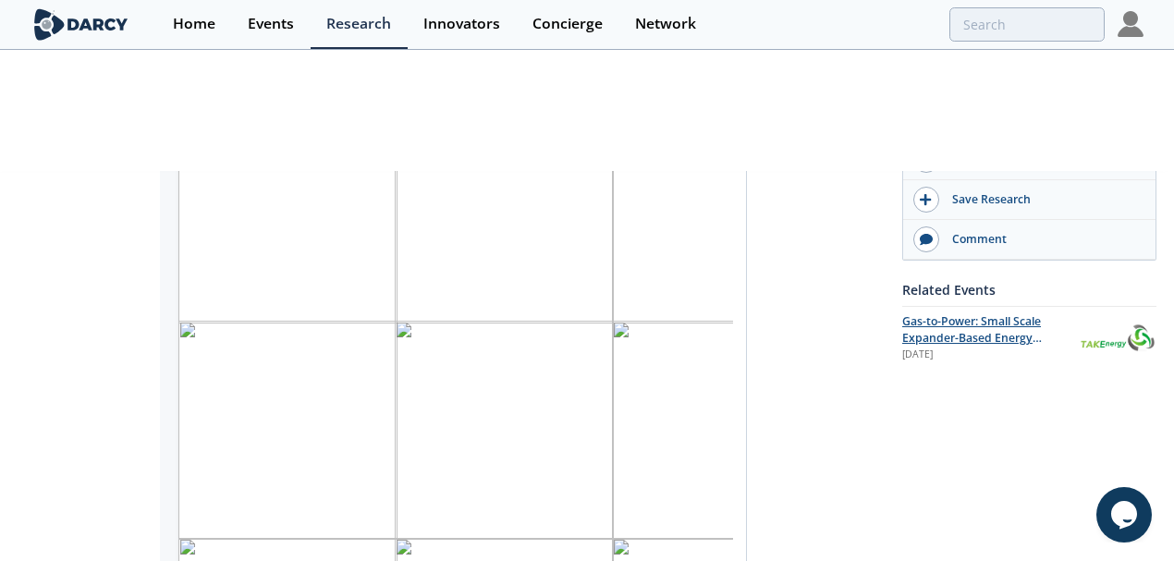
scroll to position [370, 0]
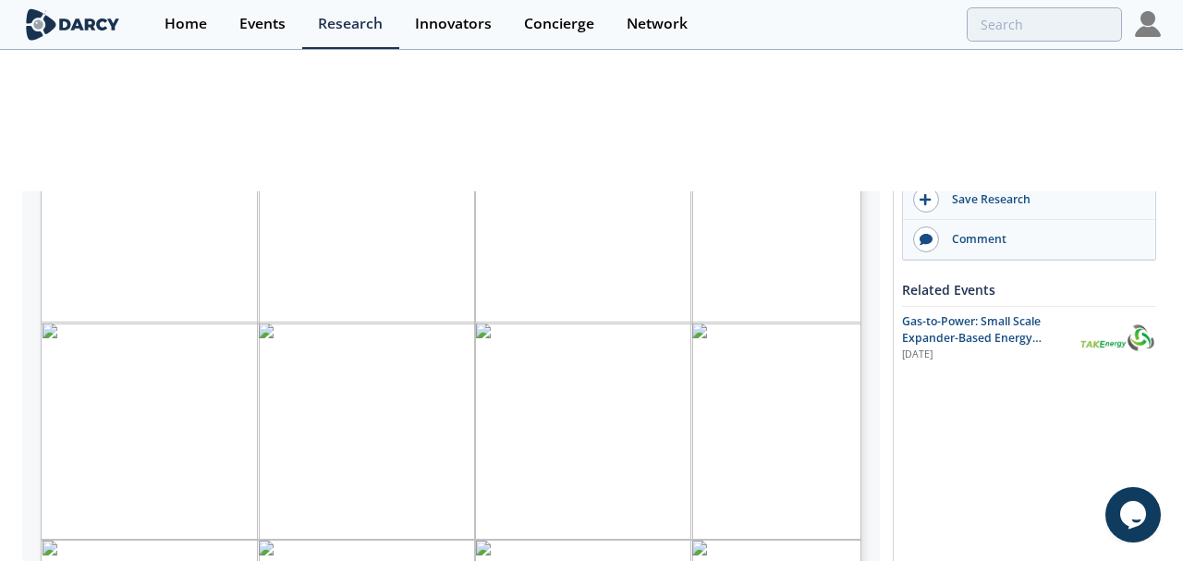
click at [664, 516] on span "2025: technology in design phase; prototype not yet" at bounding box center [710, 519] width 177 height 6
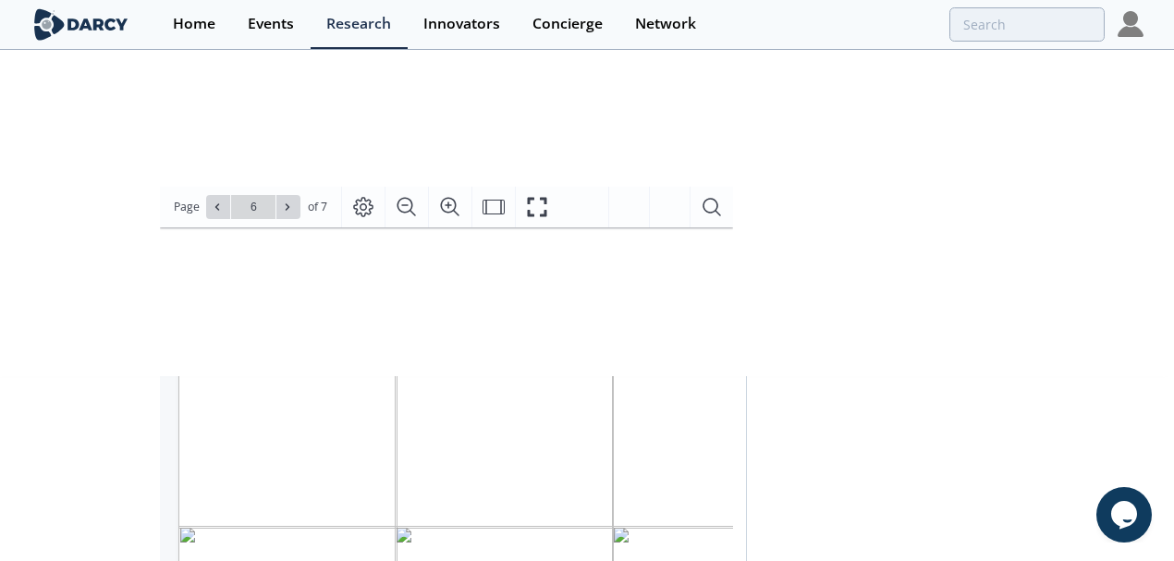
scroll to position [0, 0]
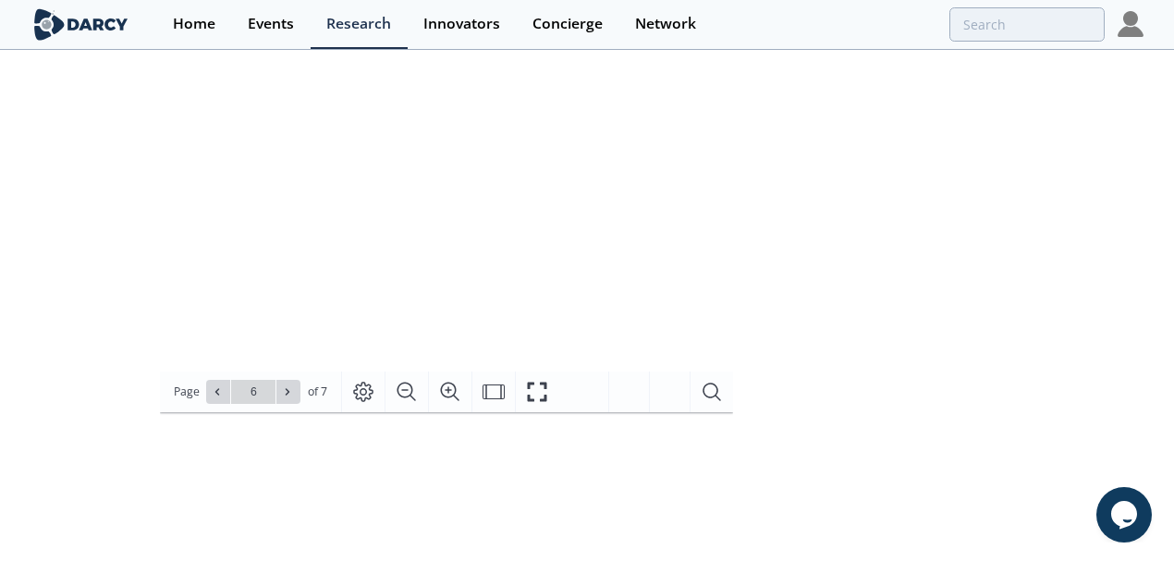
drag, startPoint x: 211, startPoint y: 105, endPoint x: 368, endPoint y: 96, distance: 157.4
click at [368, 96] on span "Darcy Insights - Gas-to-Power: Expander-Based Energy Recovery" at bounding box center [397, 119] width 475 height 69
copy span "Gas-to-Power:"
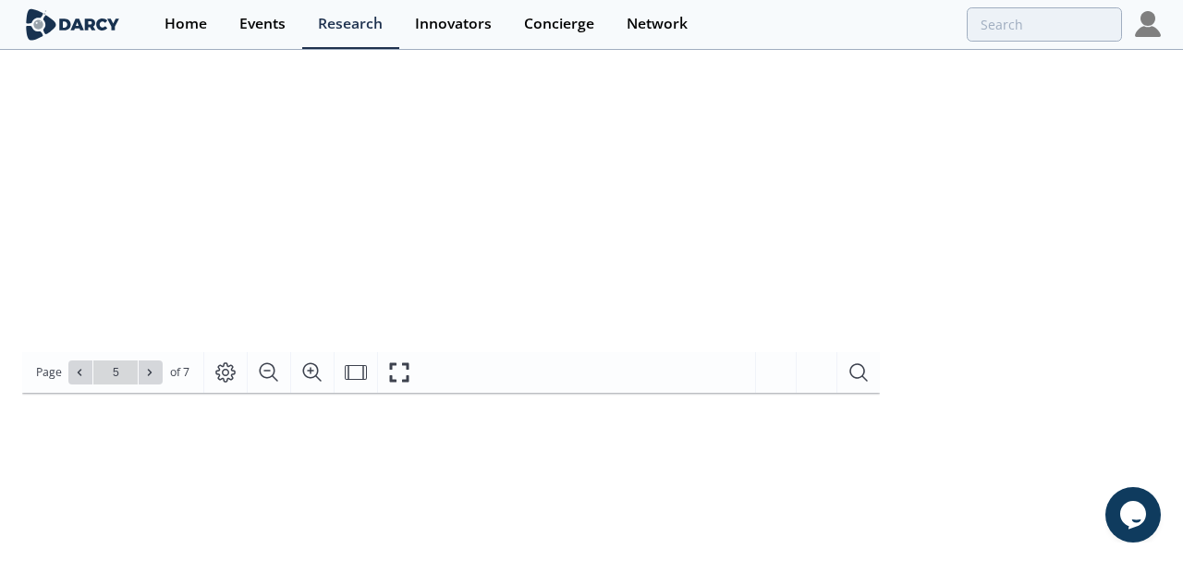
type input "6"
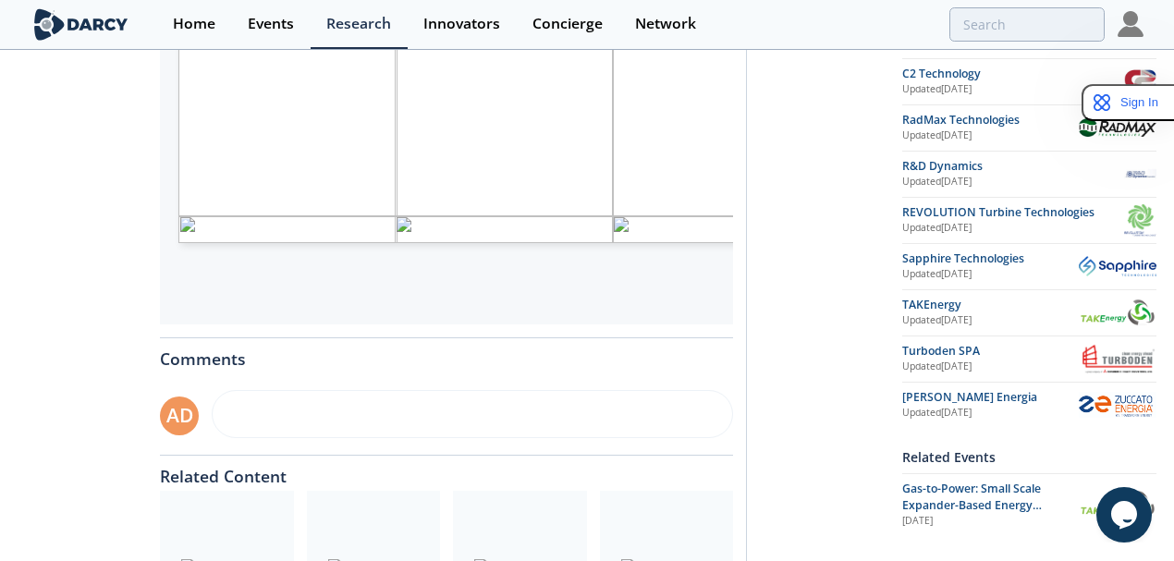
scroll to position [739, 0]
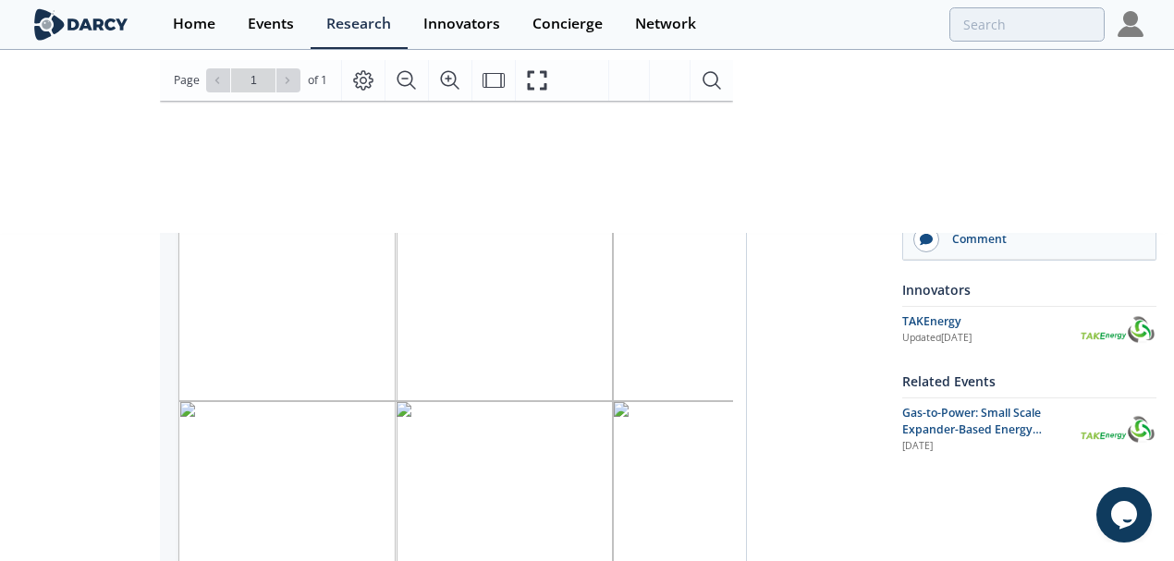
scroll to position [308, 0]
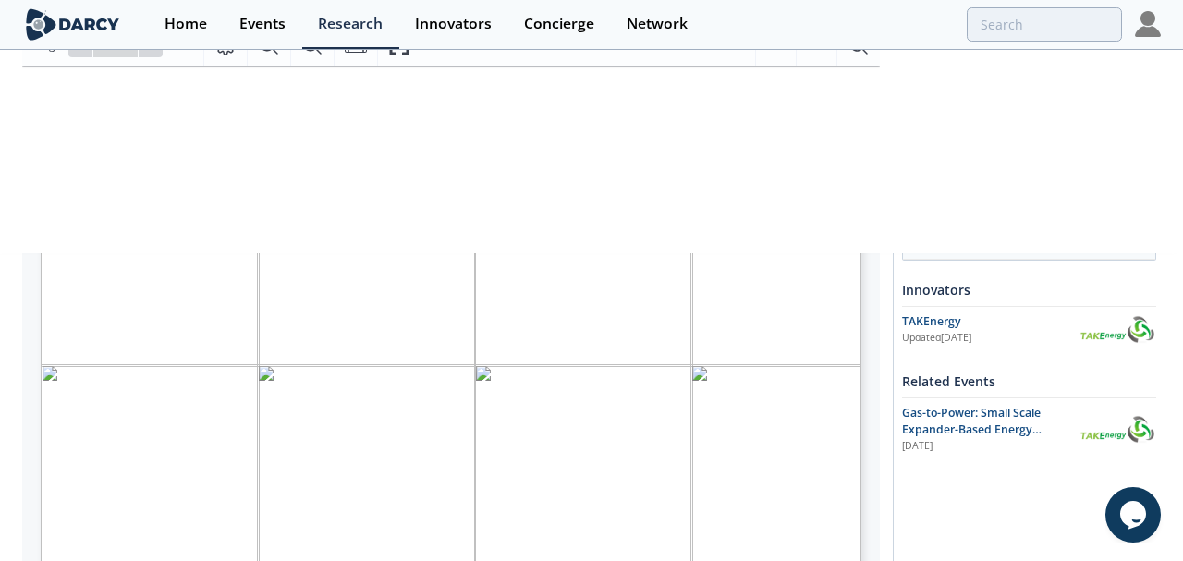
click at [662, 316] on span "TAKEnergy is a Calgary-based company" at bounding box center [699, 315] width 178 height 9
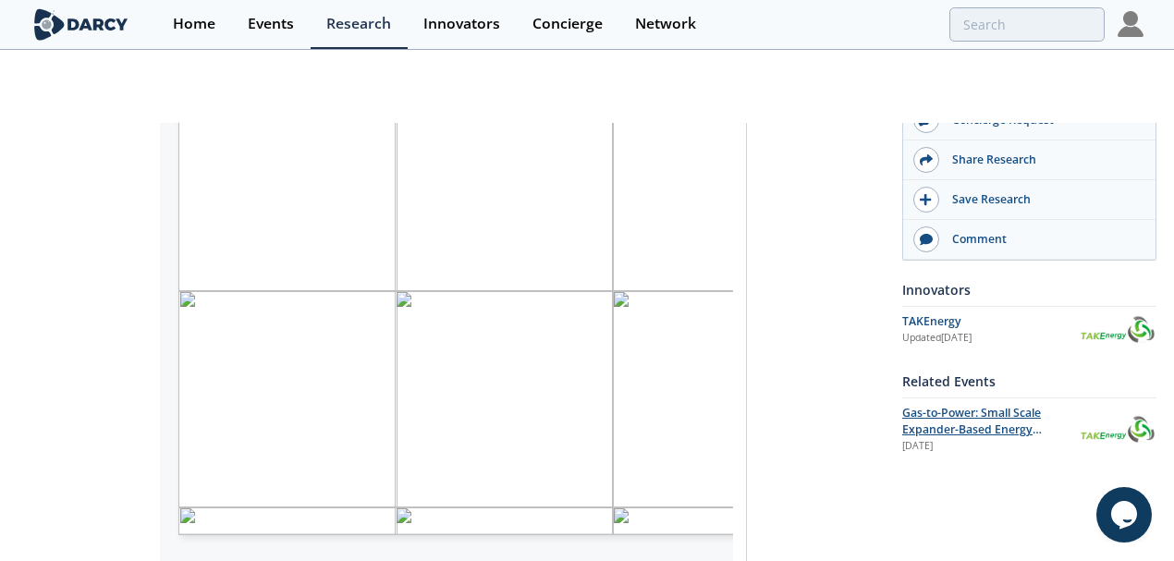
scroll to position [493, 0]
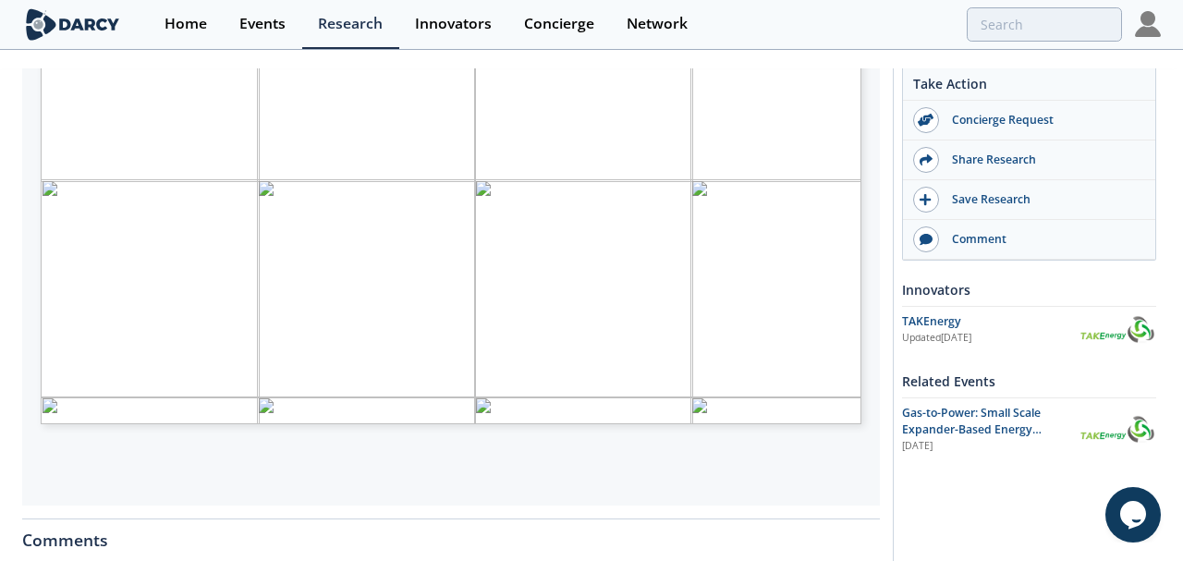
click at [680, 360] on span "Page 1" at bounding box center [1194, 338] width 1094 height 518
click at [725, 366] on span "Page 1" at bounding box center [1194, 338] width 1094 height 518
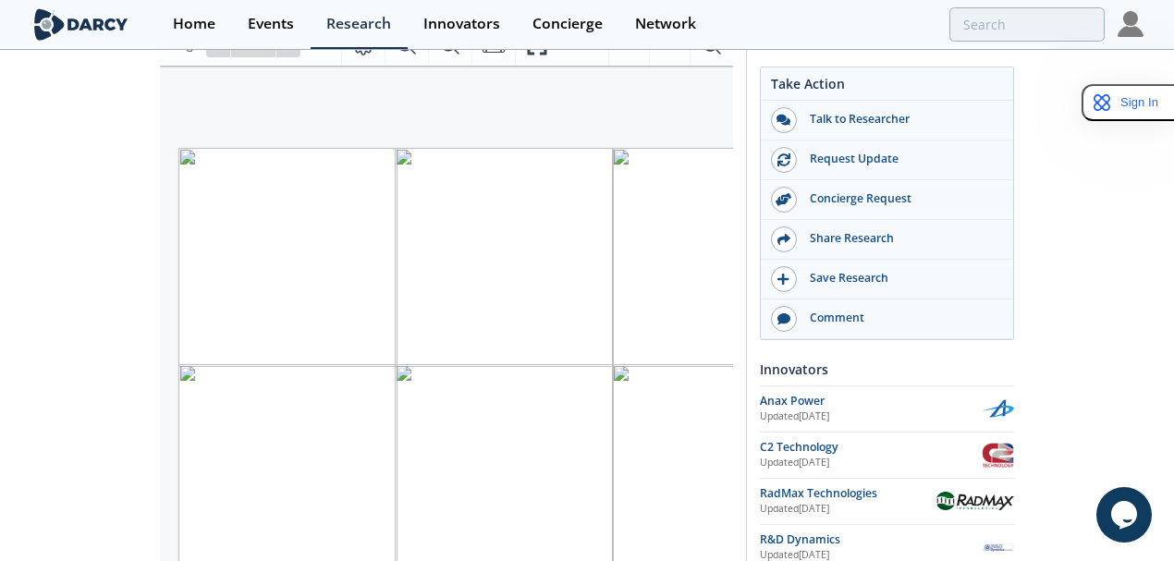
scroll to position [370, 0]
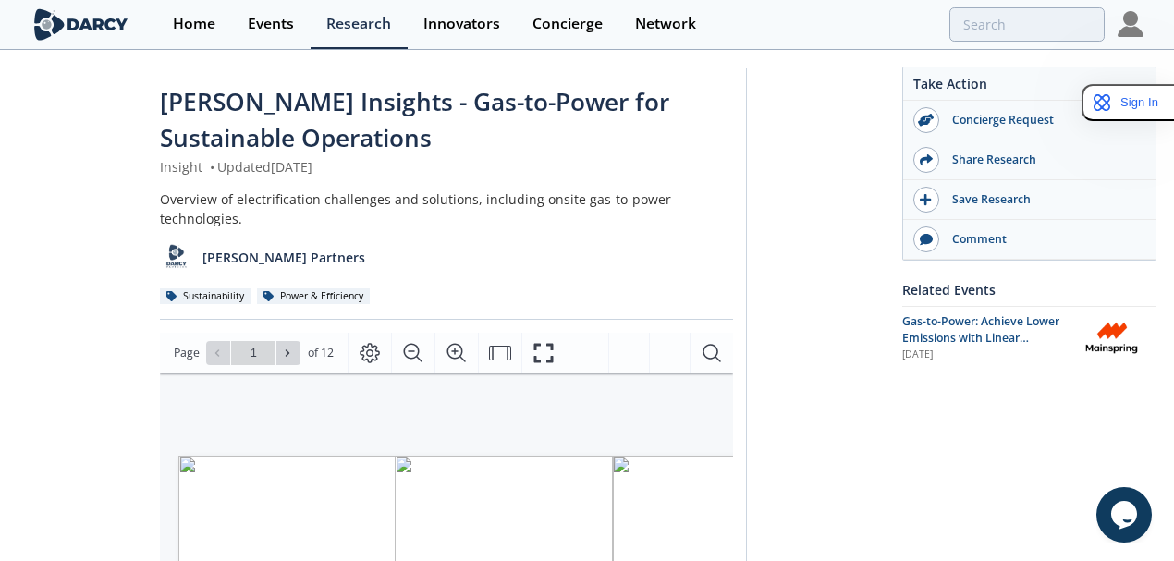
scroll to position [185, 0]
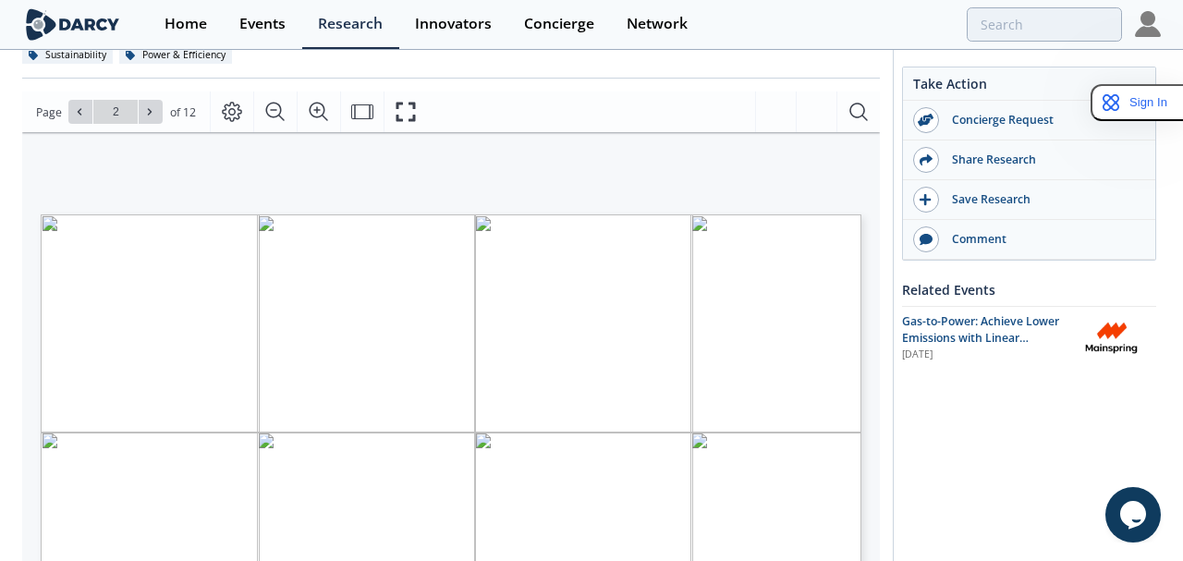
type input "3"
type input "4"
type input "5"
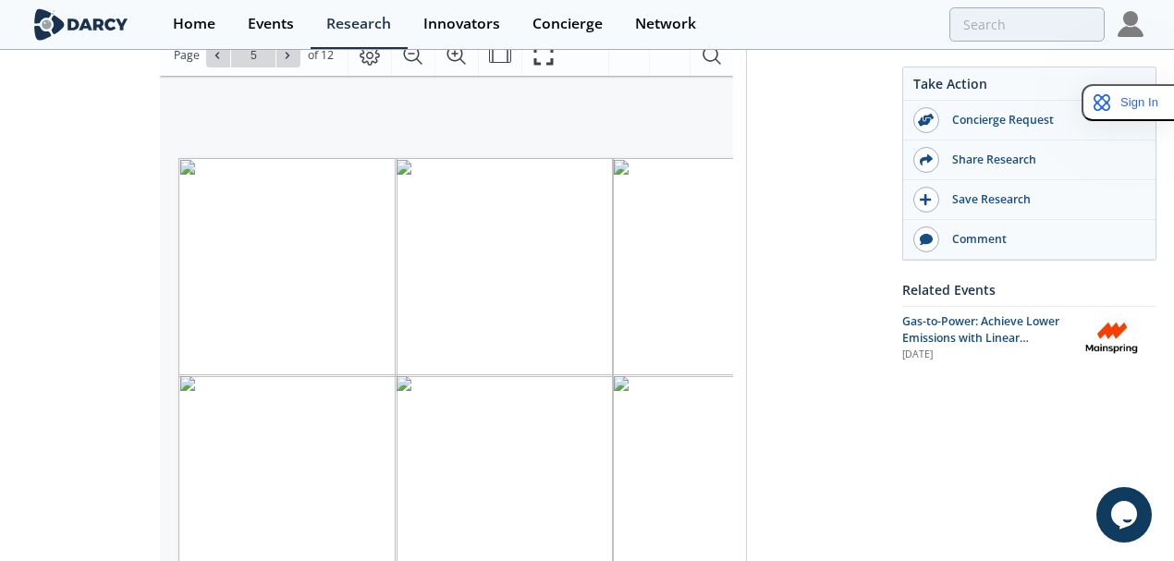
scroll to position [308, 0]
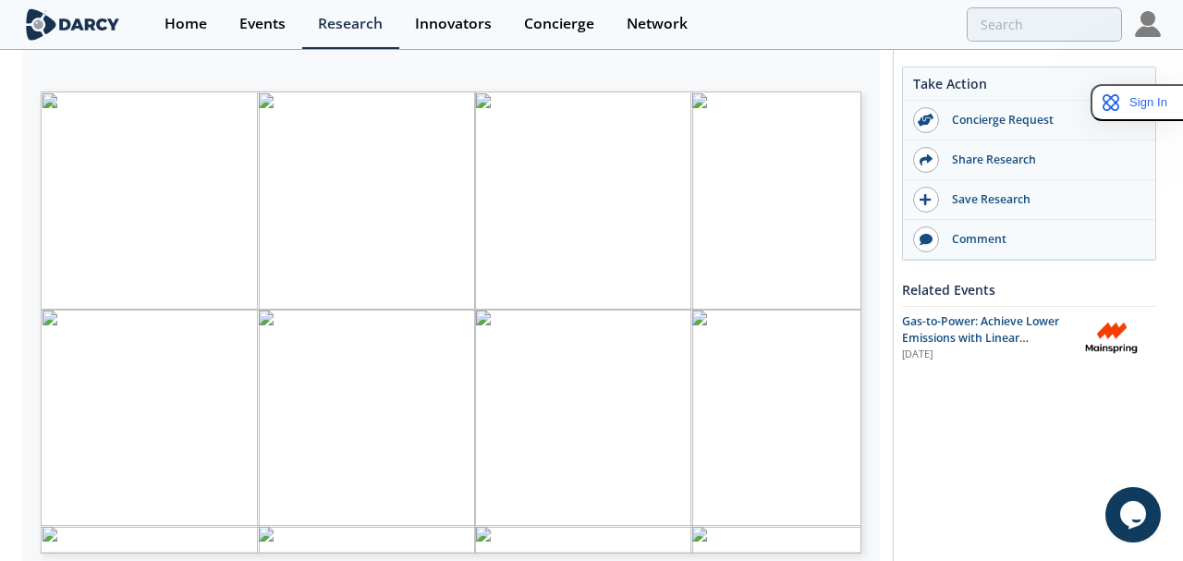
type input "6"
type input "7"
click at [784, 381] on span "Page 9" at bounding box center [1034, 427] width 1094 height 518
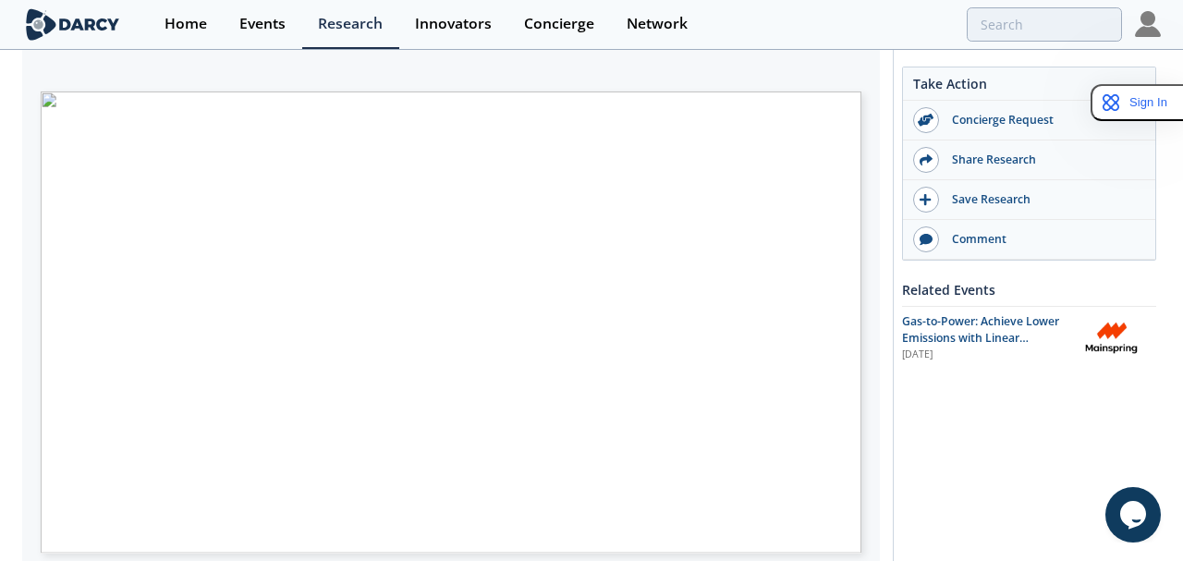
type input "5"
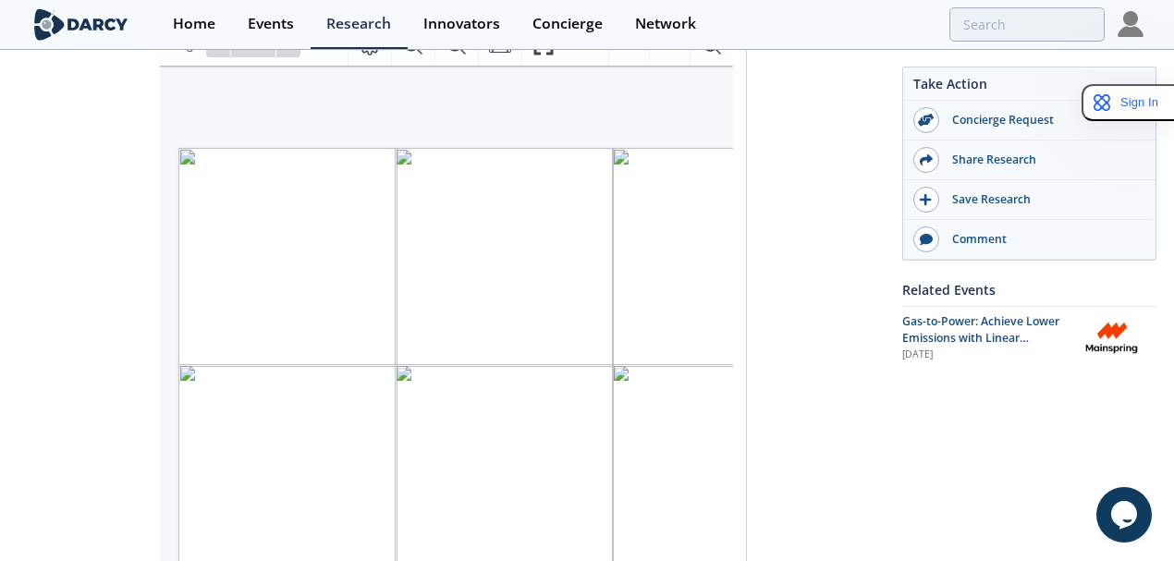
scroll to position [0, 0]
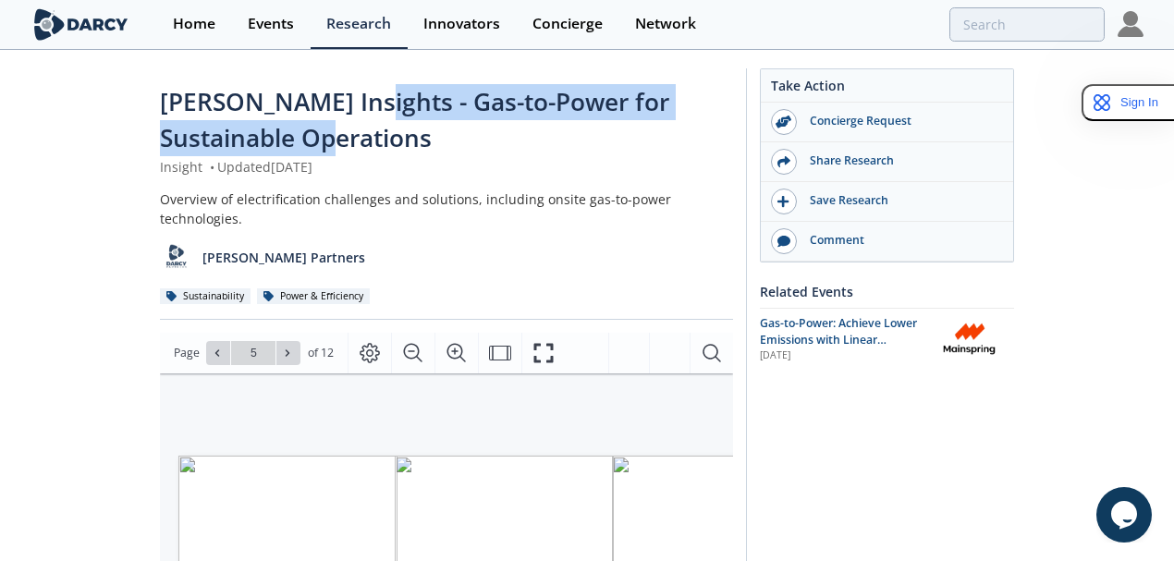
drag, startPoint x: 692, startPoint y: 95, endPoint x: 205, endPoint y: 113, distance: 487.4
click at [205, 113] on div "Darcy Insights - Gas-to-Power for Sustainable Operations" at bounding box center [446, 120] width 573 height 73
copy span "Gas-to-Power for Sustainable Operations"
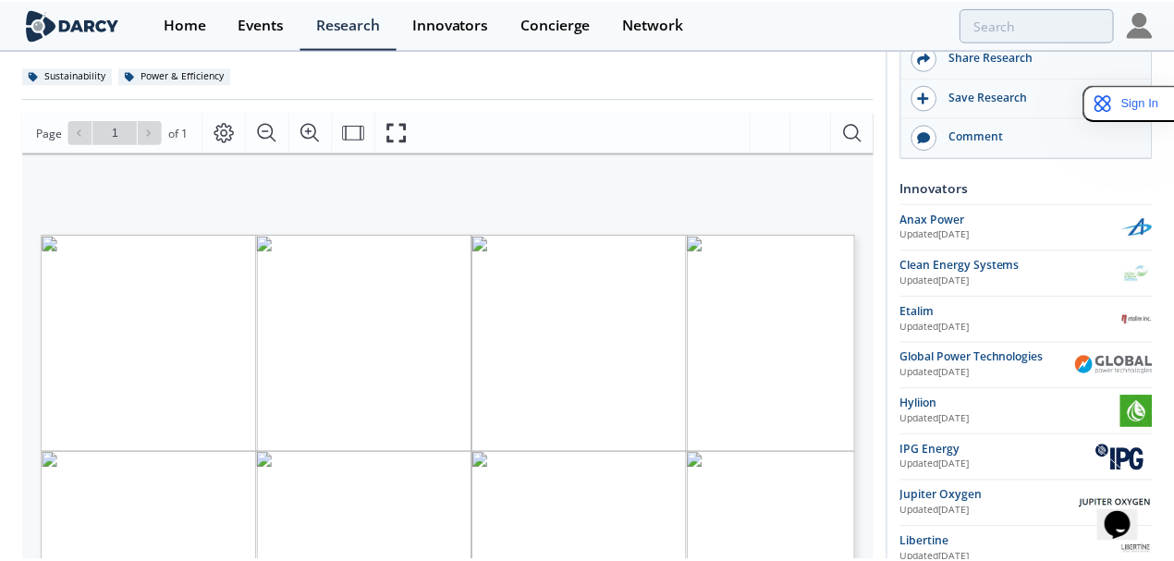
scroll to position [185, 0]
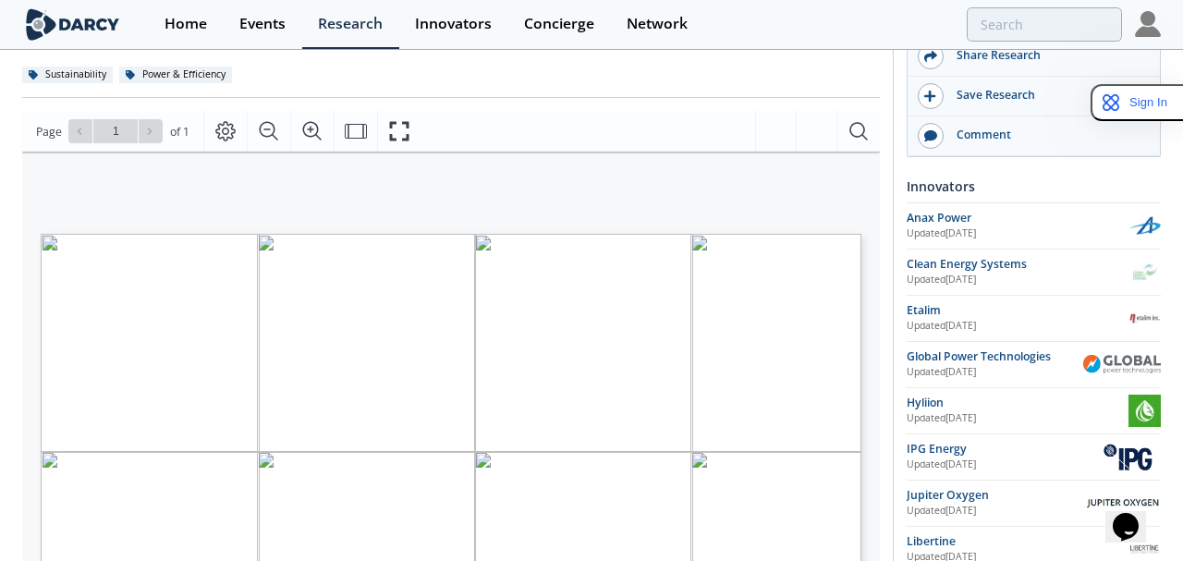
click at [713, 196] on div "1 High: wide range of fuel types and qualities, Medium: some fuel conditioning …" at bounding box center [441, 392] width 839 height 481
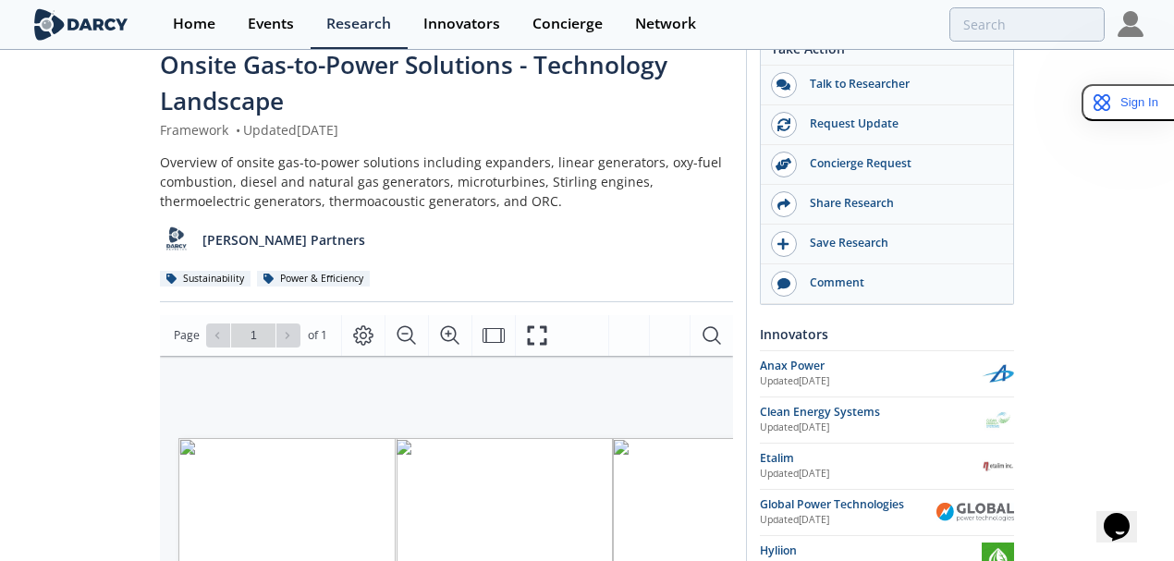
scroll to position [0, 0]
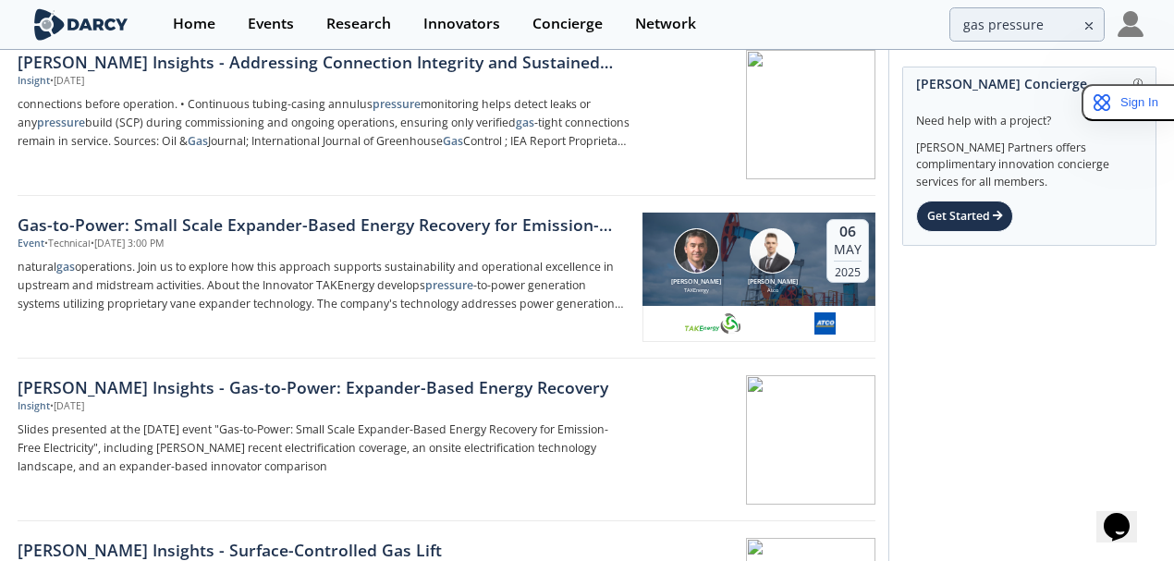
scroll to position [506, 0]
